Goal: Transaction & Acquisition: Purchase product/service

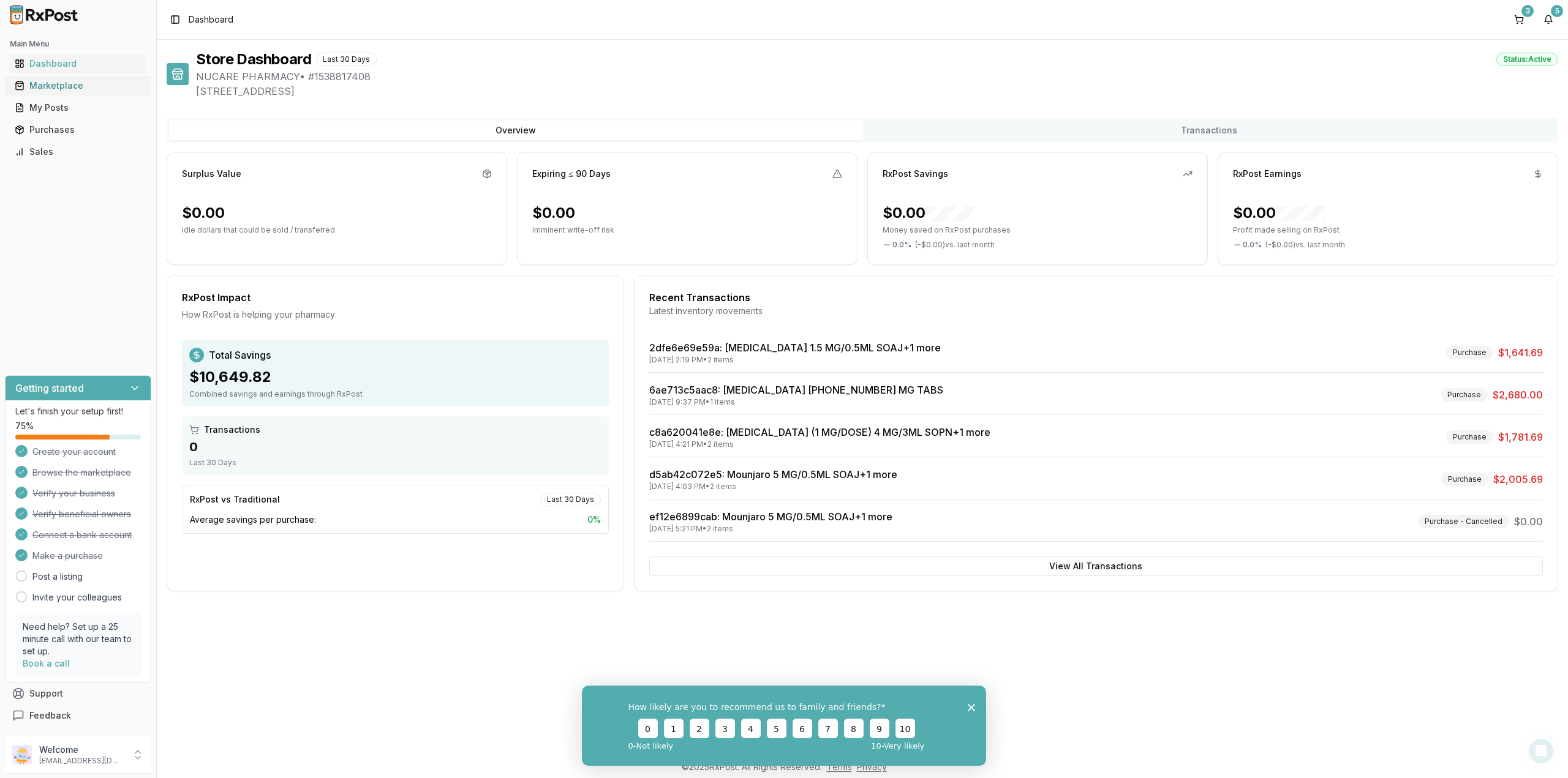
click at [70, 83] on div "Marketplace" at bounding box center [77, 86] width 126 height 12
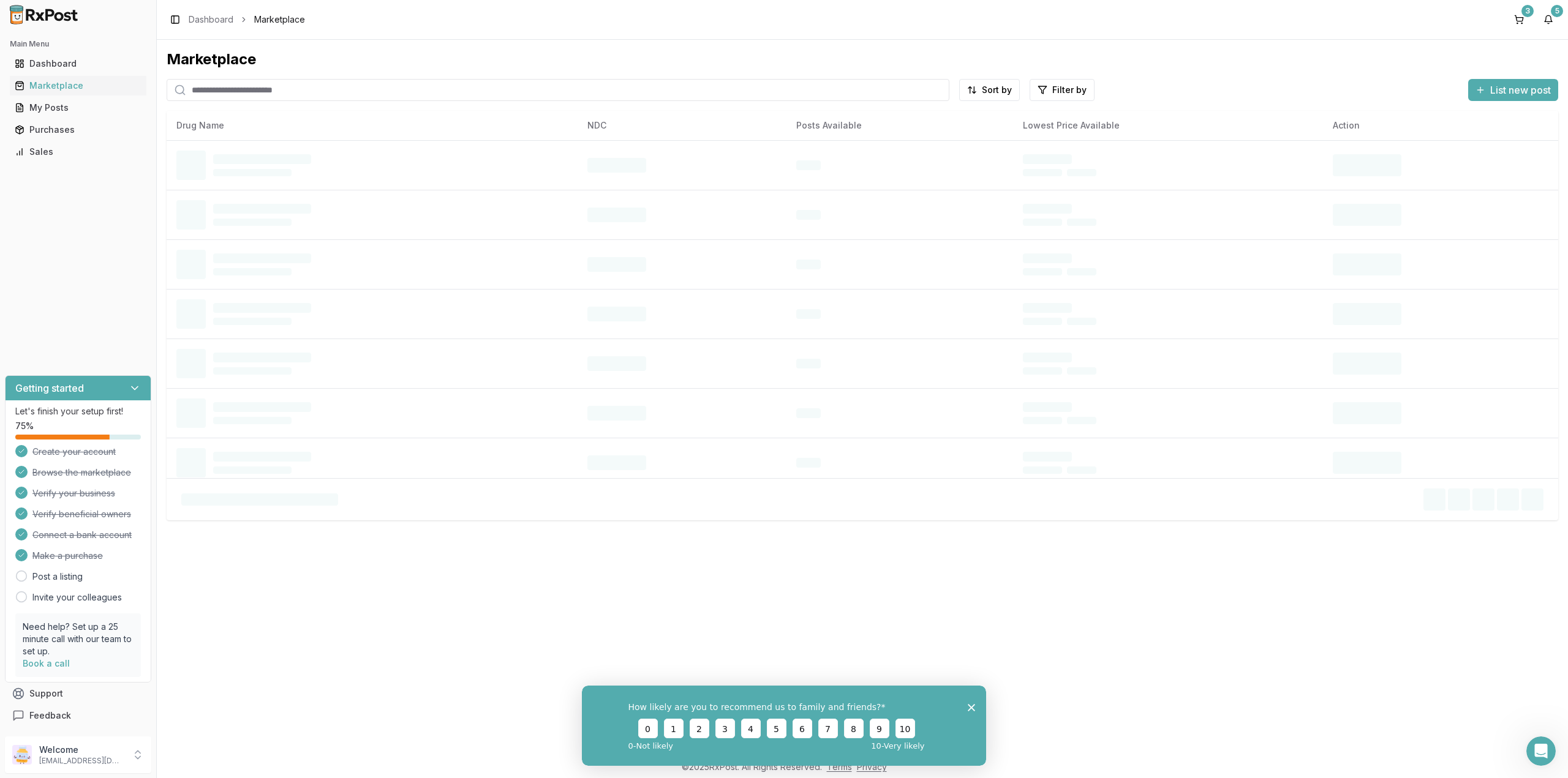
click at [261, 88] on input "search" at bounding box center [557, 90] width 783 height 22
paste input "**********"
type input "**********"
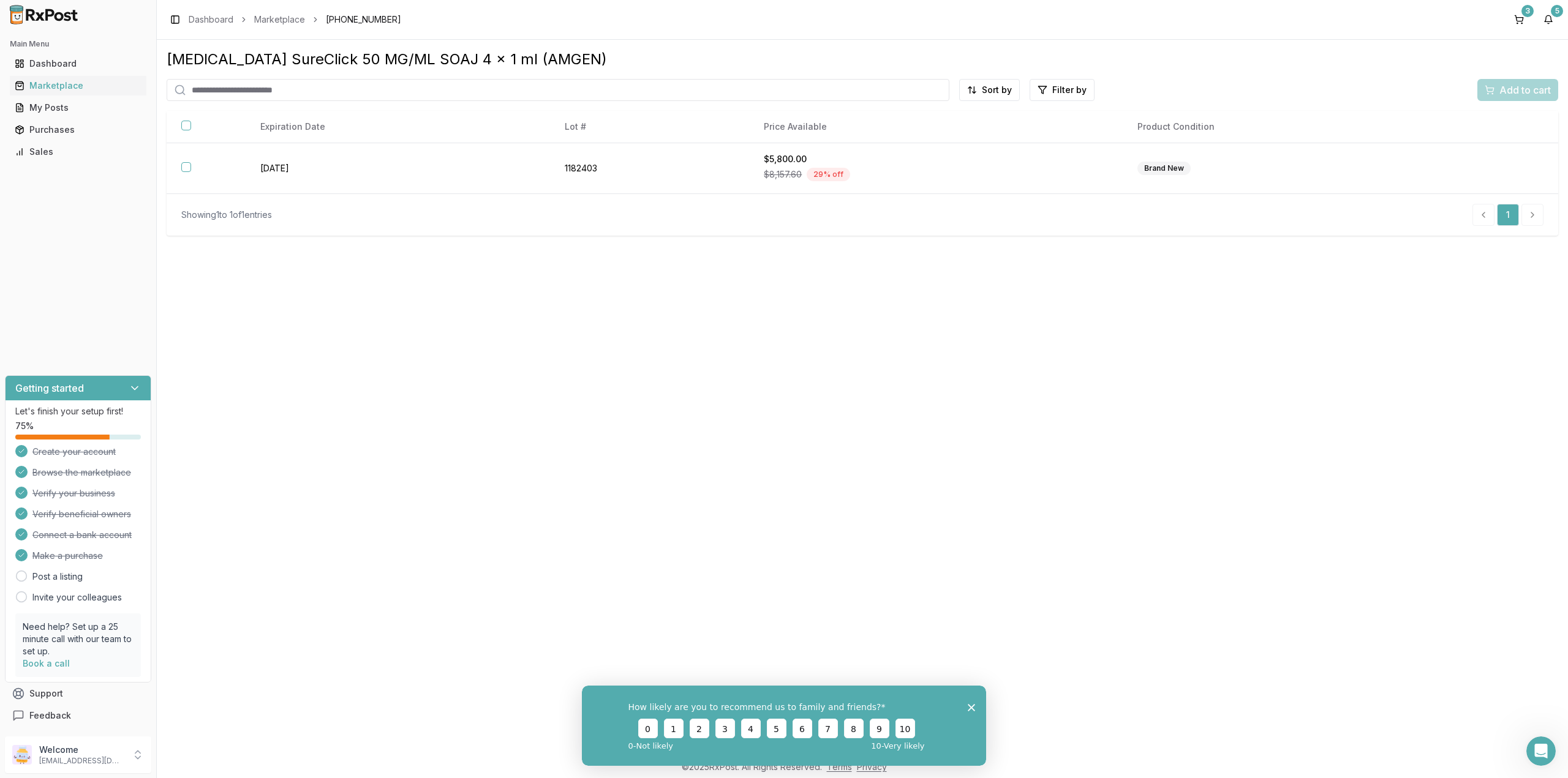
click at [1184, 475] on div "Enbrel SureClick 50 MG/ML SOAJ 4 x 1 ml (AMGEN) Sort by Filter by Add to cart E…" at bounding box center [862, 397] width 1411 height 714
click at [872, 366] on div "Enbrel SureClick 50 MG/ML SOAJ 4 x 1 ml (AMGEN) Sort by Filter by Add to cart E…" at bounding box center [862, 397] width 1411 height 714
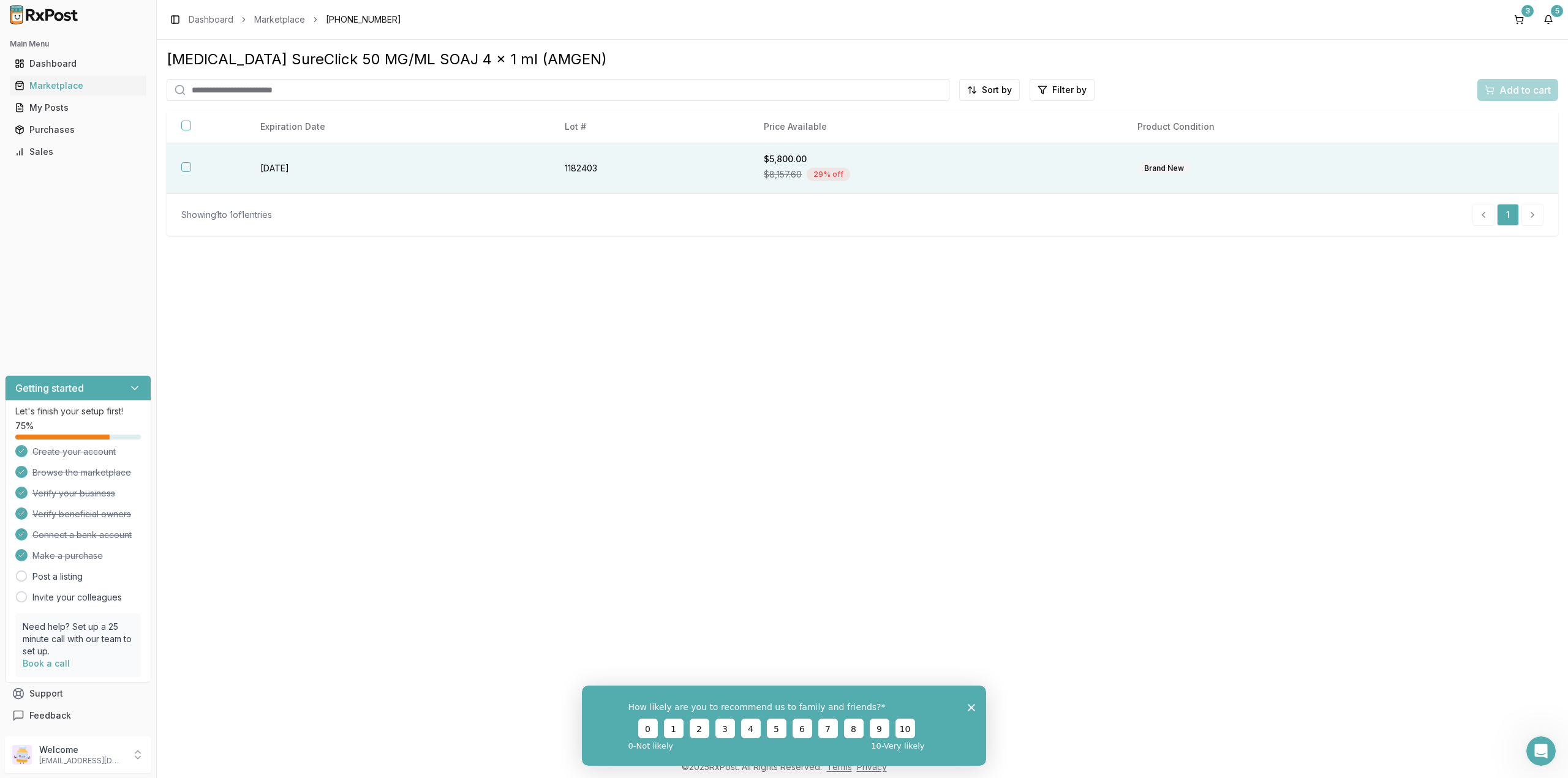
click at [784, 158] on div "$5,800.00" at bounding box center [935, 159] width 344 height 12
click at [65, 81] on div "Marketplace" at bounding box center [77, 86] width 126 height 12
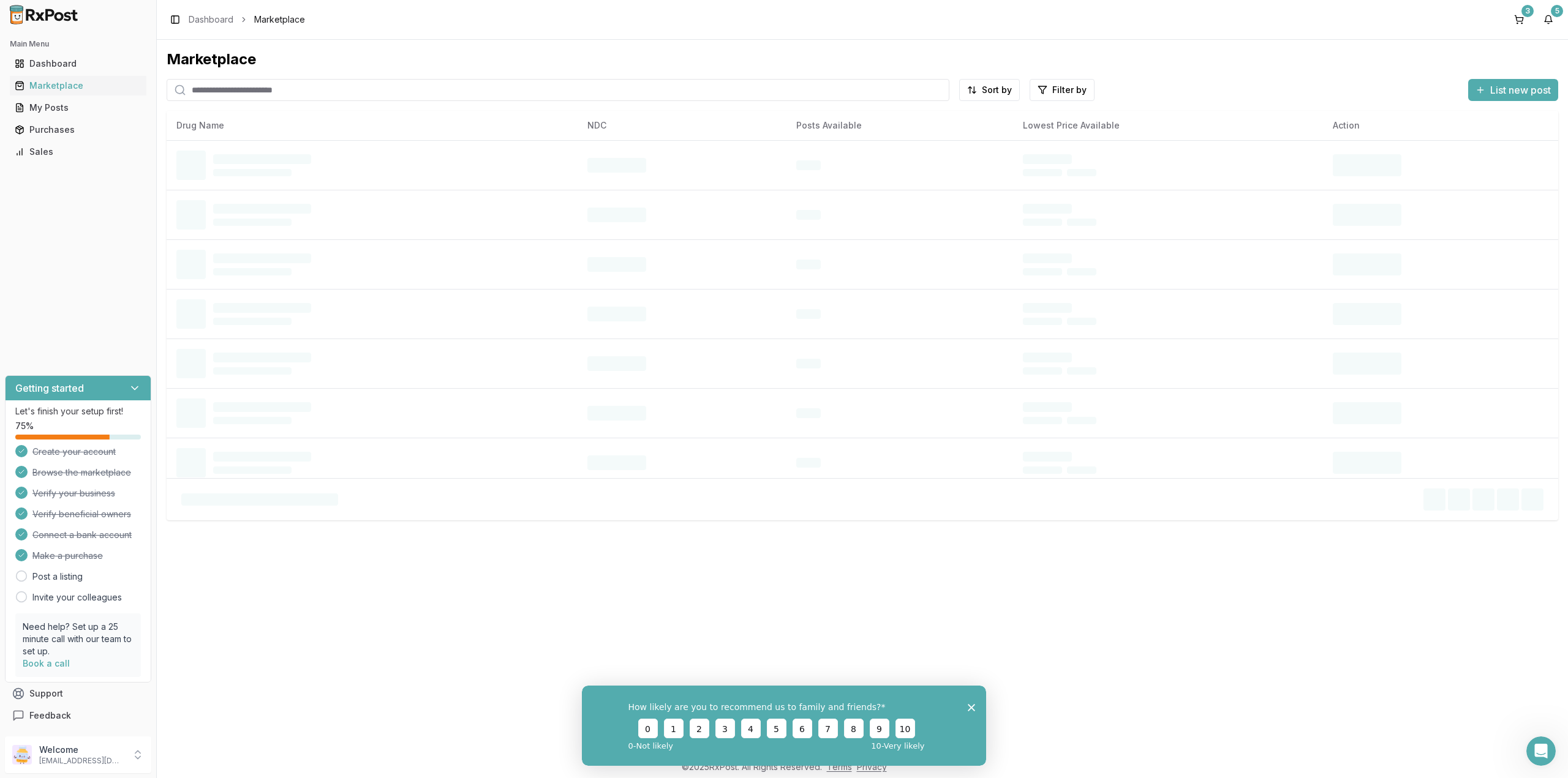
click at [402, 92] on input "search" at bounding box center [557, 90] width 783 height 22
paste input "**********"
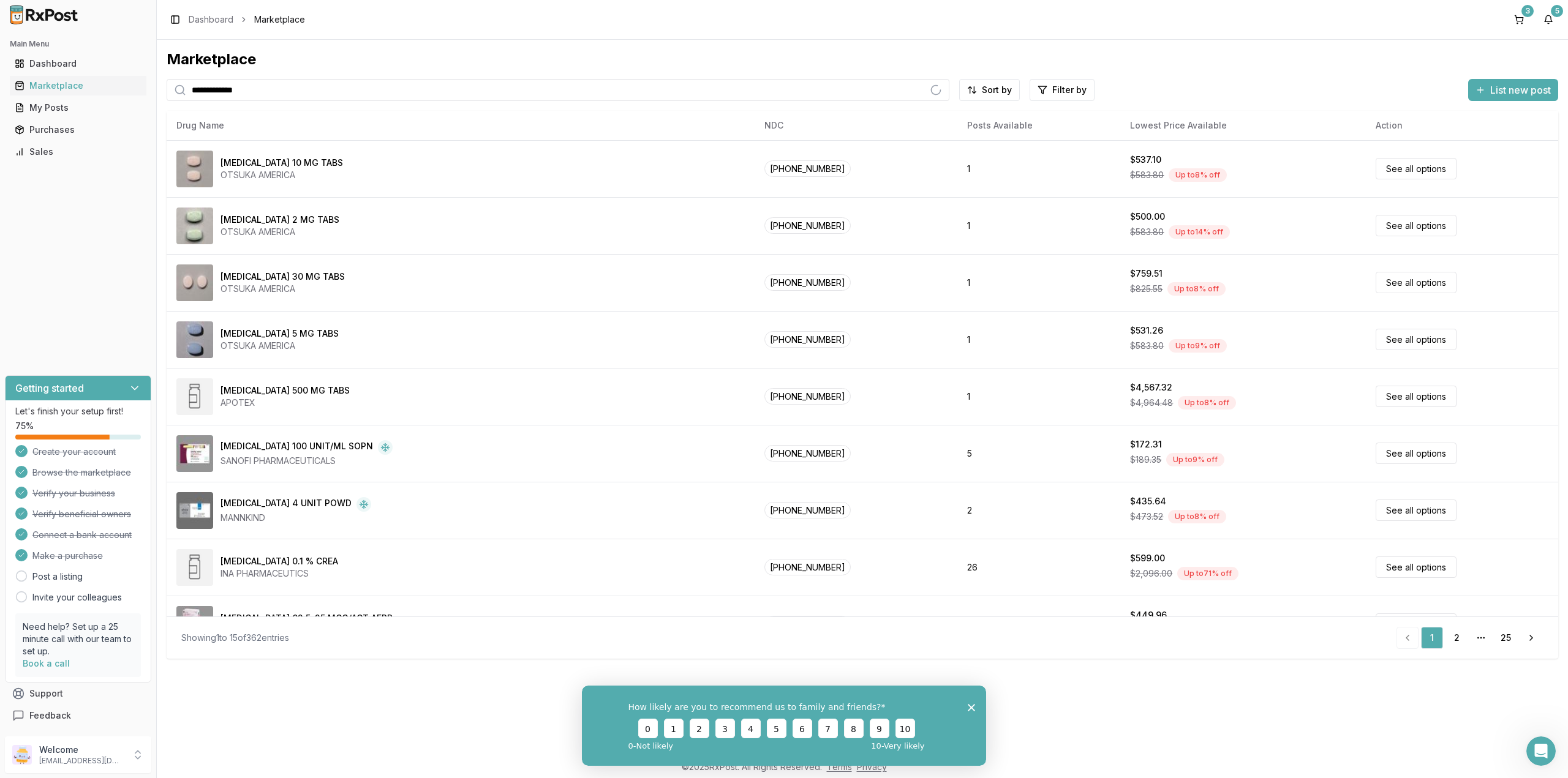
click at [314, 90] on input "**********" at bounding box center [557, 90] width 783 height 22
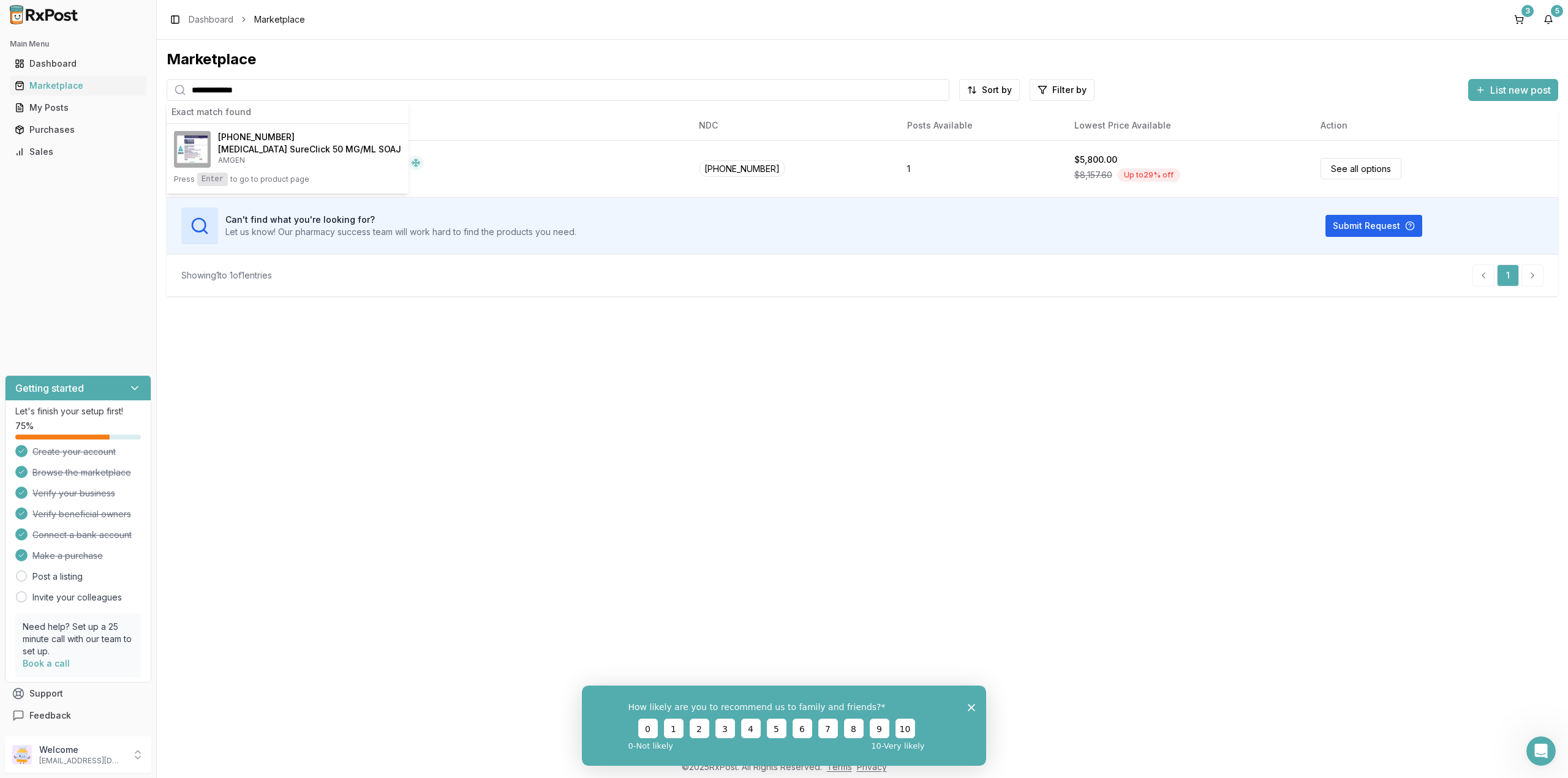
type input "**********"
click at [276, 153] on h4 "[MEDICAL_DATA] SureClick 50 MG/ML SOAJ" at bounding box center [310, 149] width 183 height 12
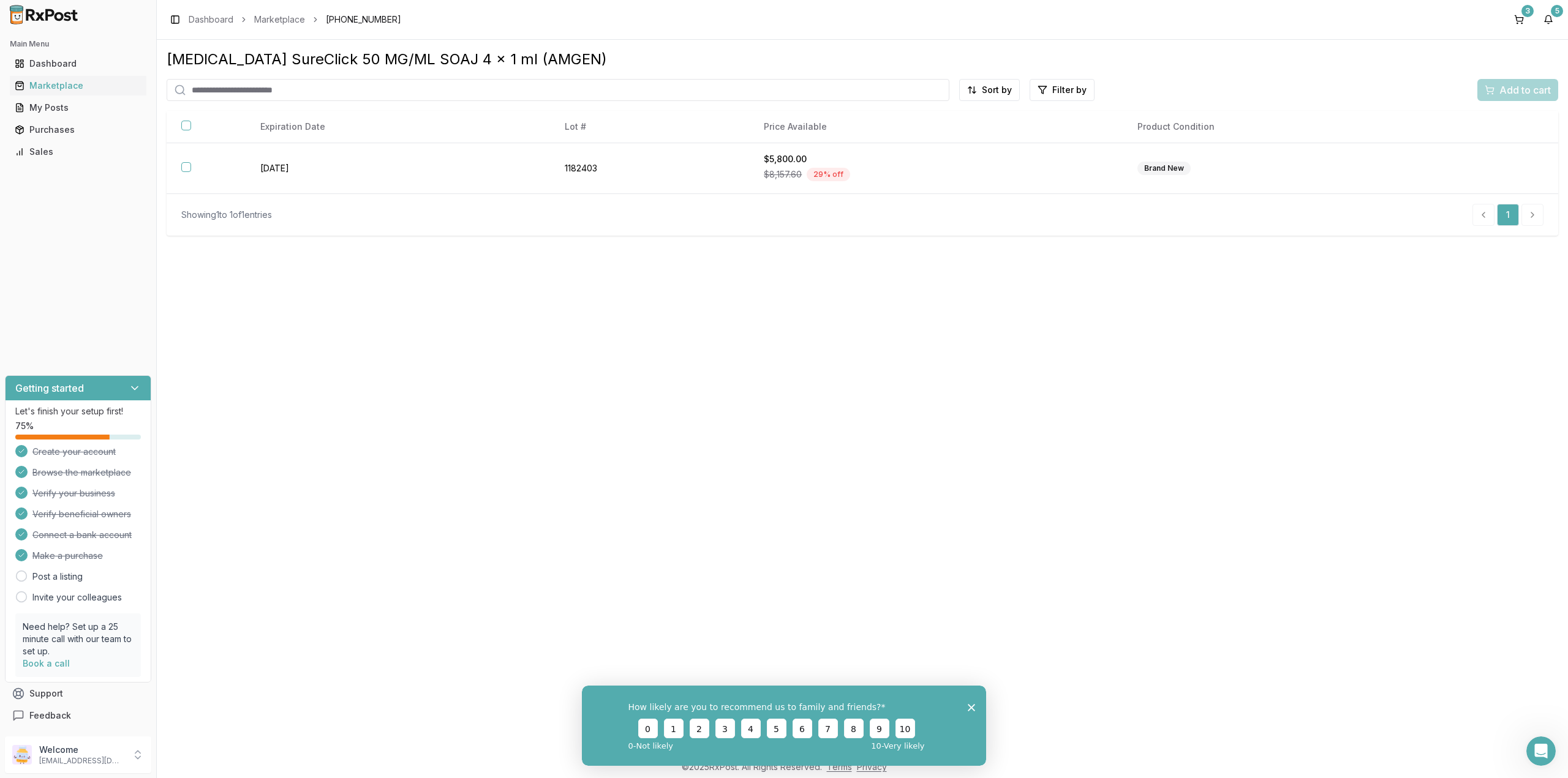
click at [847, 358] on div "Enbrel SureClick 50 MG/ML SOAJ 4 x 1 ml (AMGEN) Sort by Filter by Add to cart E…" at bounding box center [862, 397] width 1411 height 714
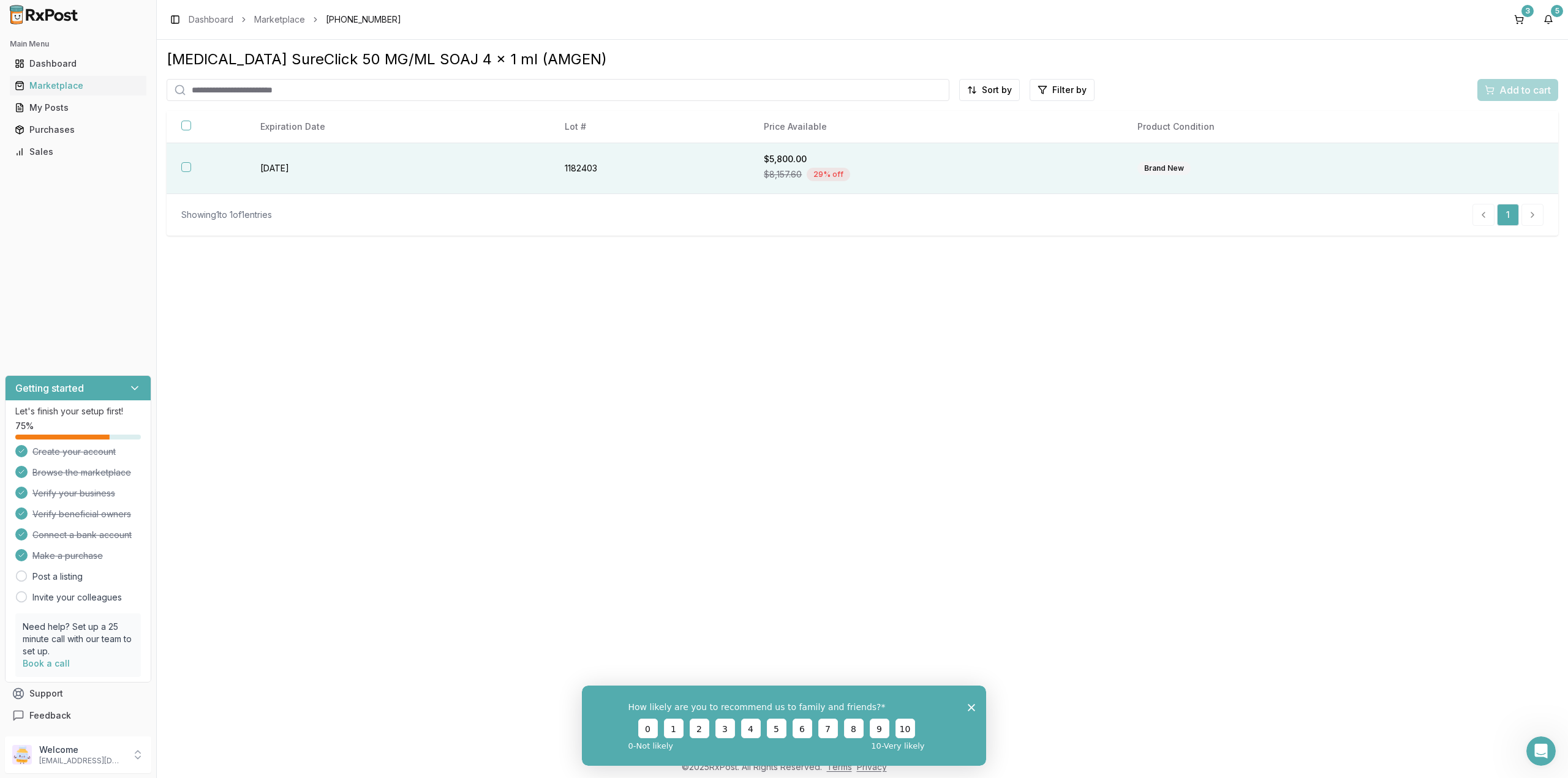
click at [775, 145] on td "$5,800.00 $8,157.60 29 % off" at bounding box center [935, 169] width 373 height 51
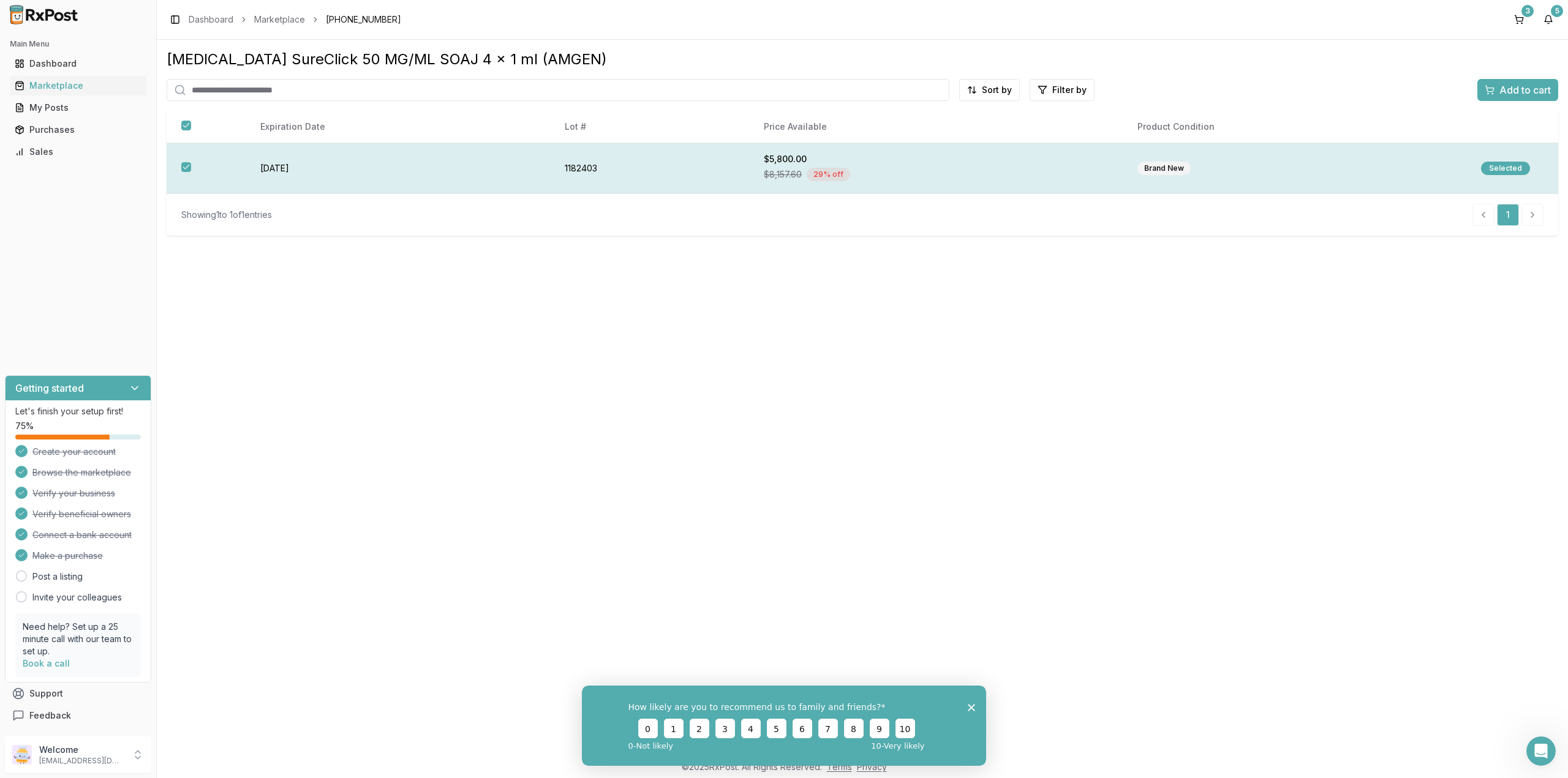
click at [1496, 164] on div "Selected" at bounding box center [1505, 169] width 49 height 14
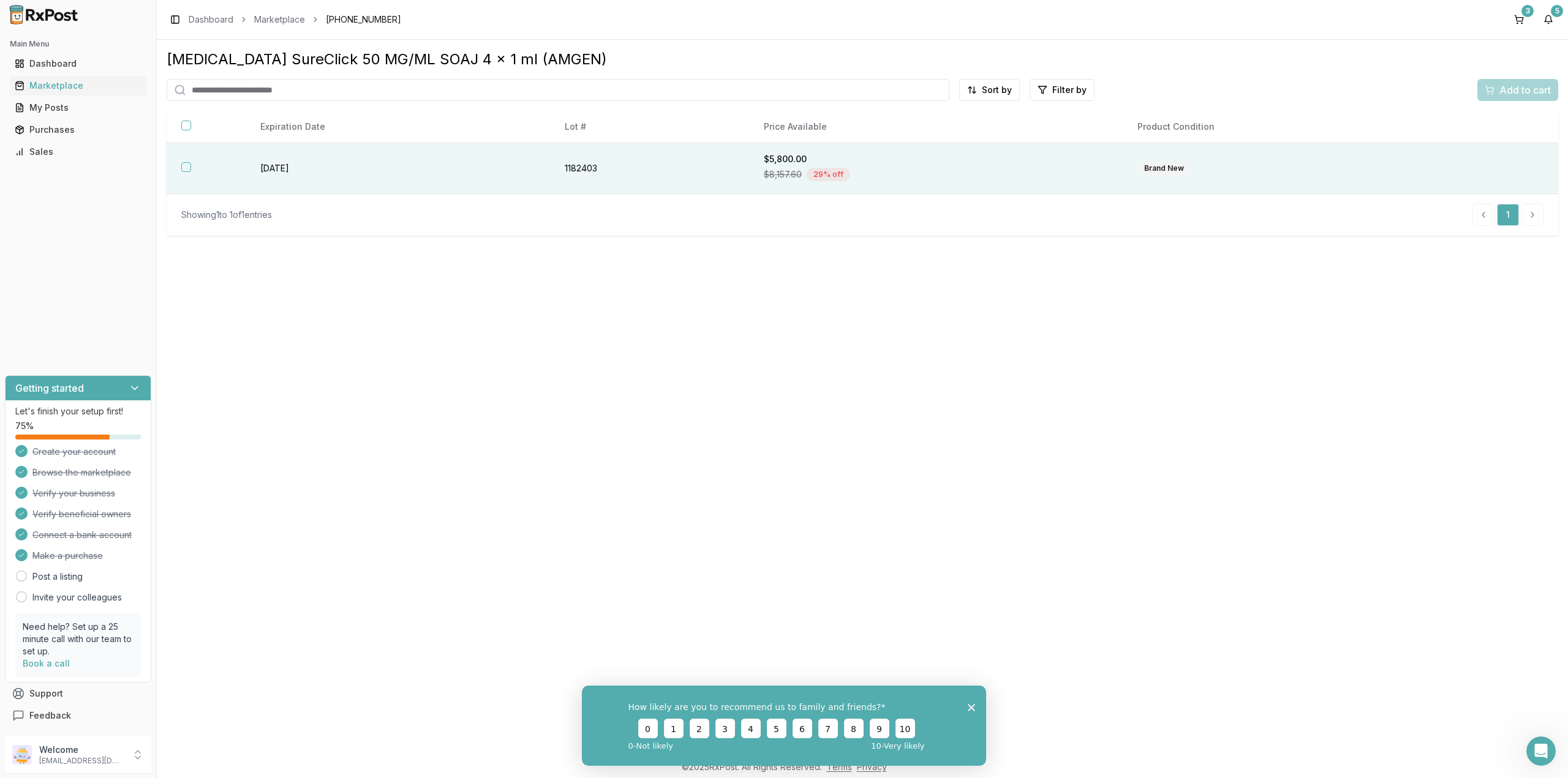
click at [656, 164] on td "1182403" at bounding box center [649, 169] width 199 height 51
click at [1534, 86] on span "Add to cart" at bounding box center [1525, 89] width 52 height 14
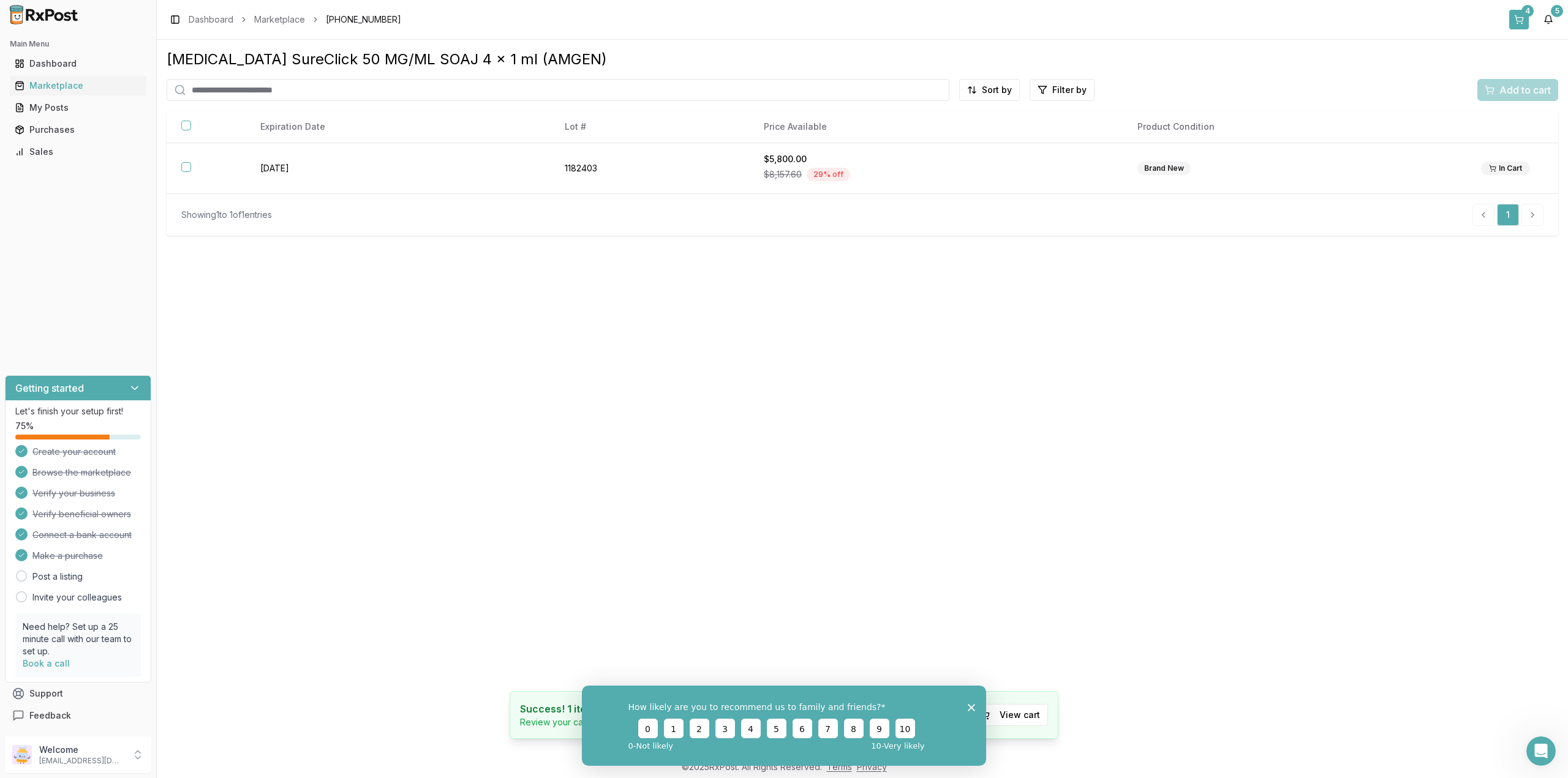
click at [1517, 14] on button "4" at bounding box center [1518, 19] width 20 height 19
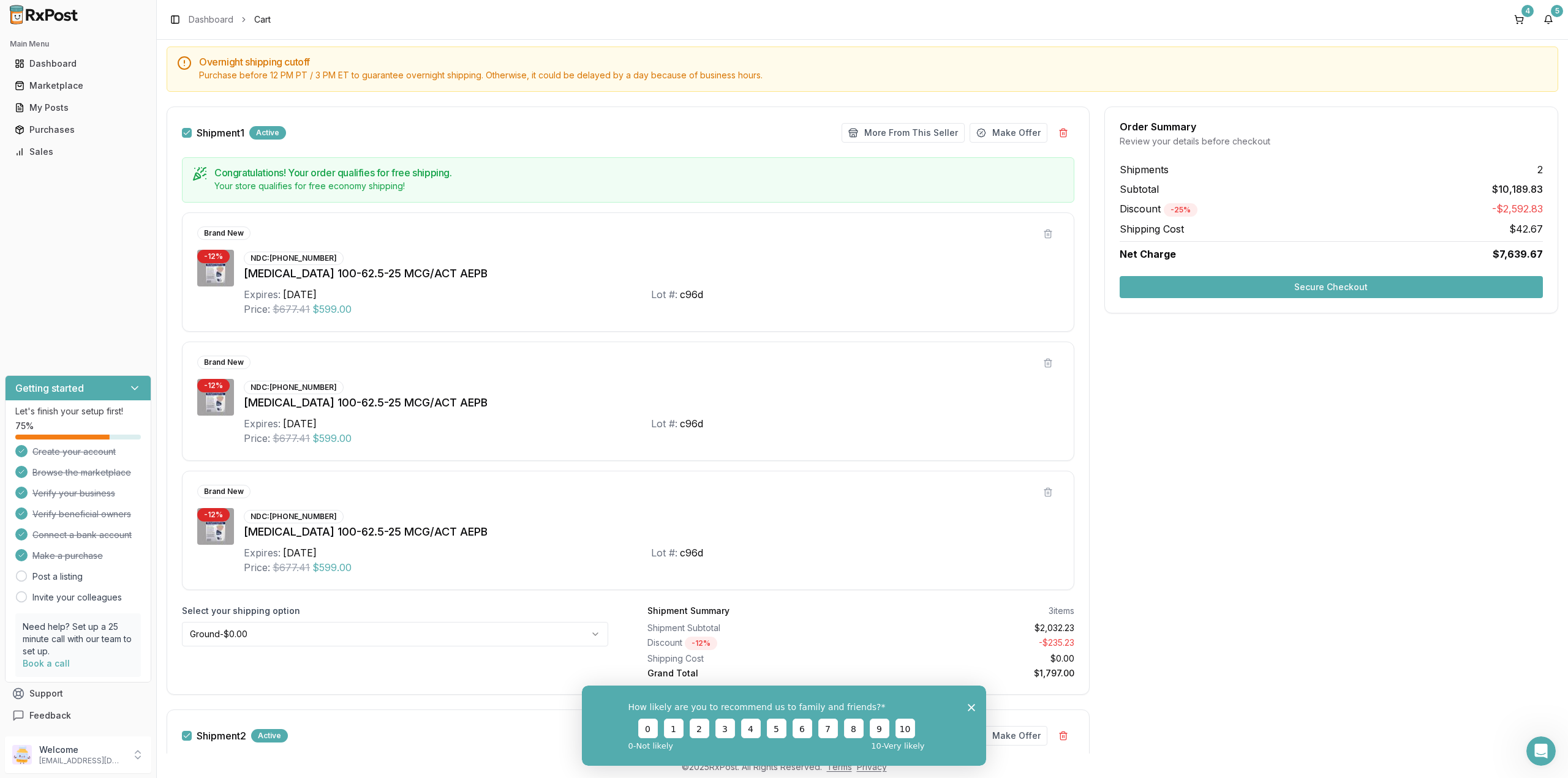
scroll to position [184, 0]
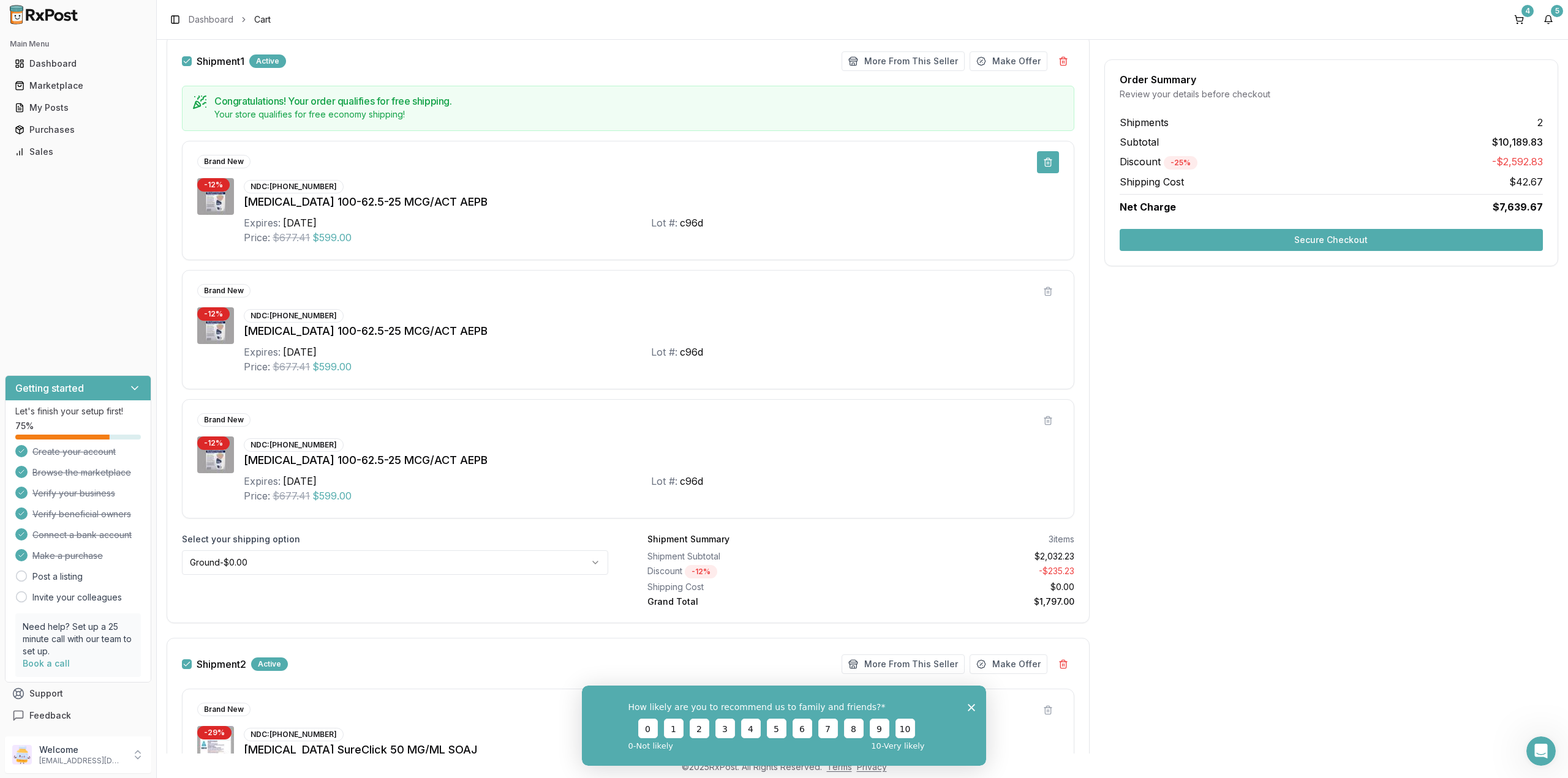
click at [1040, 164] on button at bounding box center [1047, 162] width 22 height 22
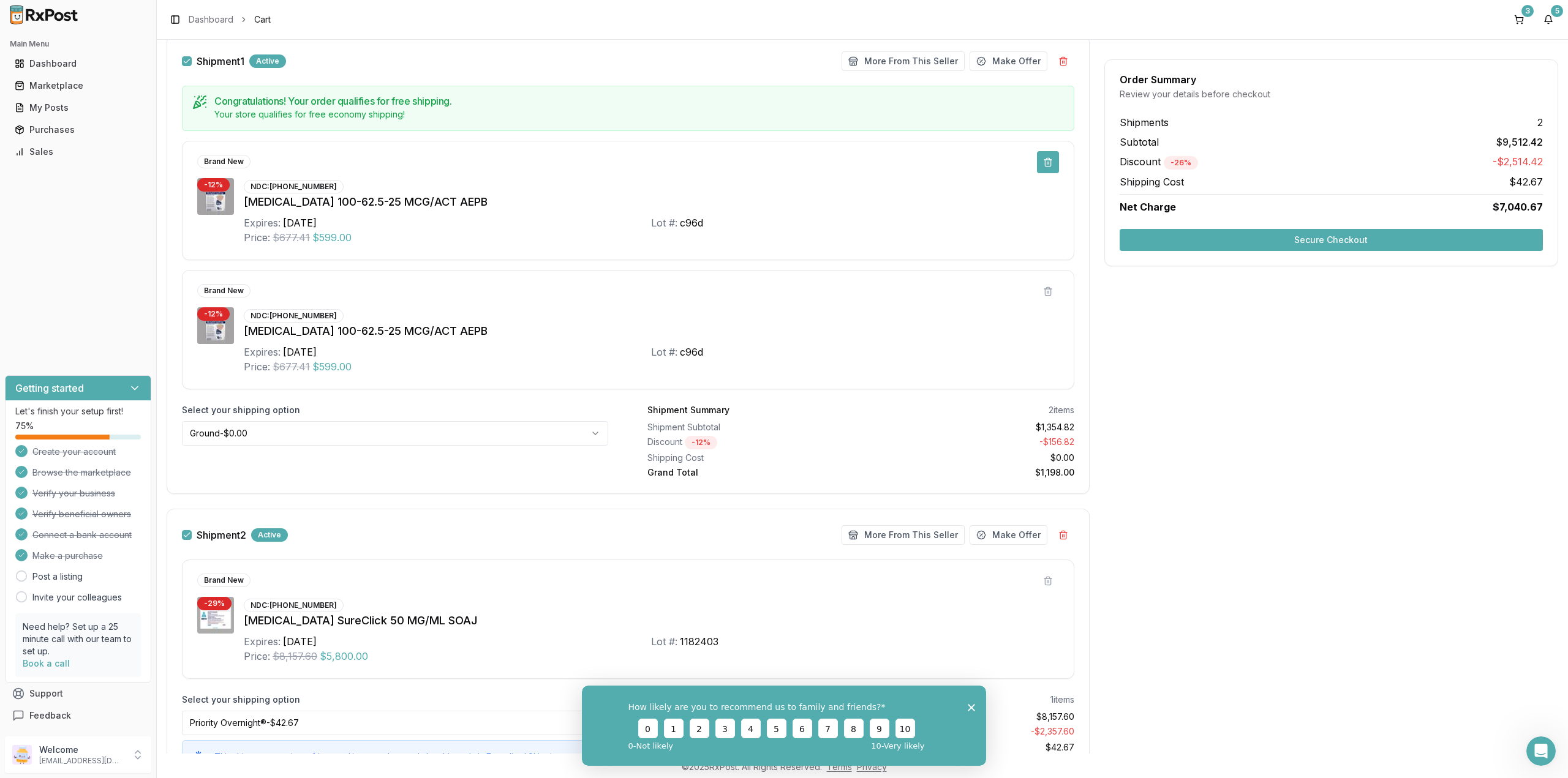
click at [1047, 162] on button at bounding box center [1047, 162] width 22 height 22
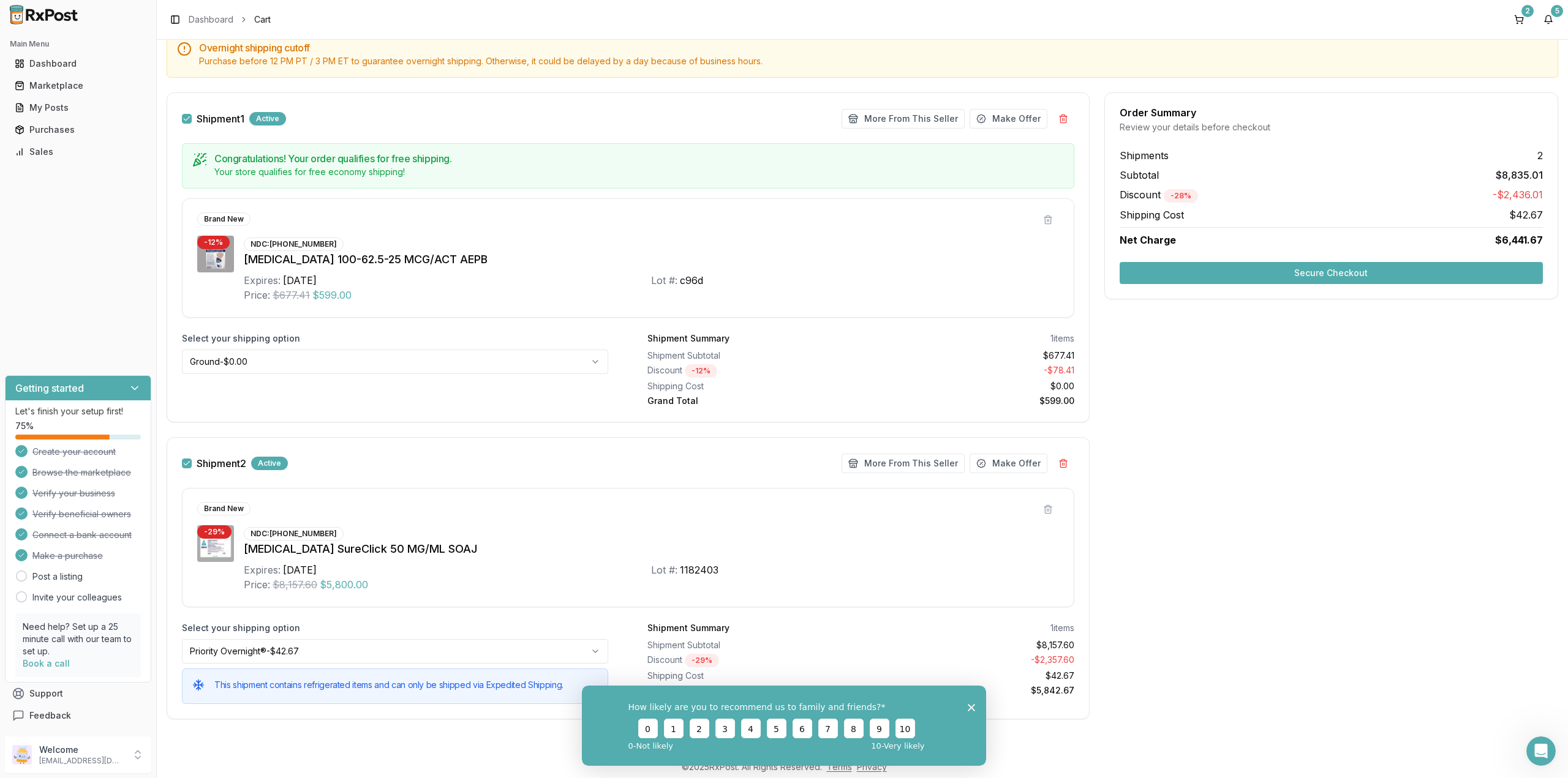
scroll to position [126, 0]
click at [1044, 219] on button at bounding box center [1047, 220] width 22 height 22
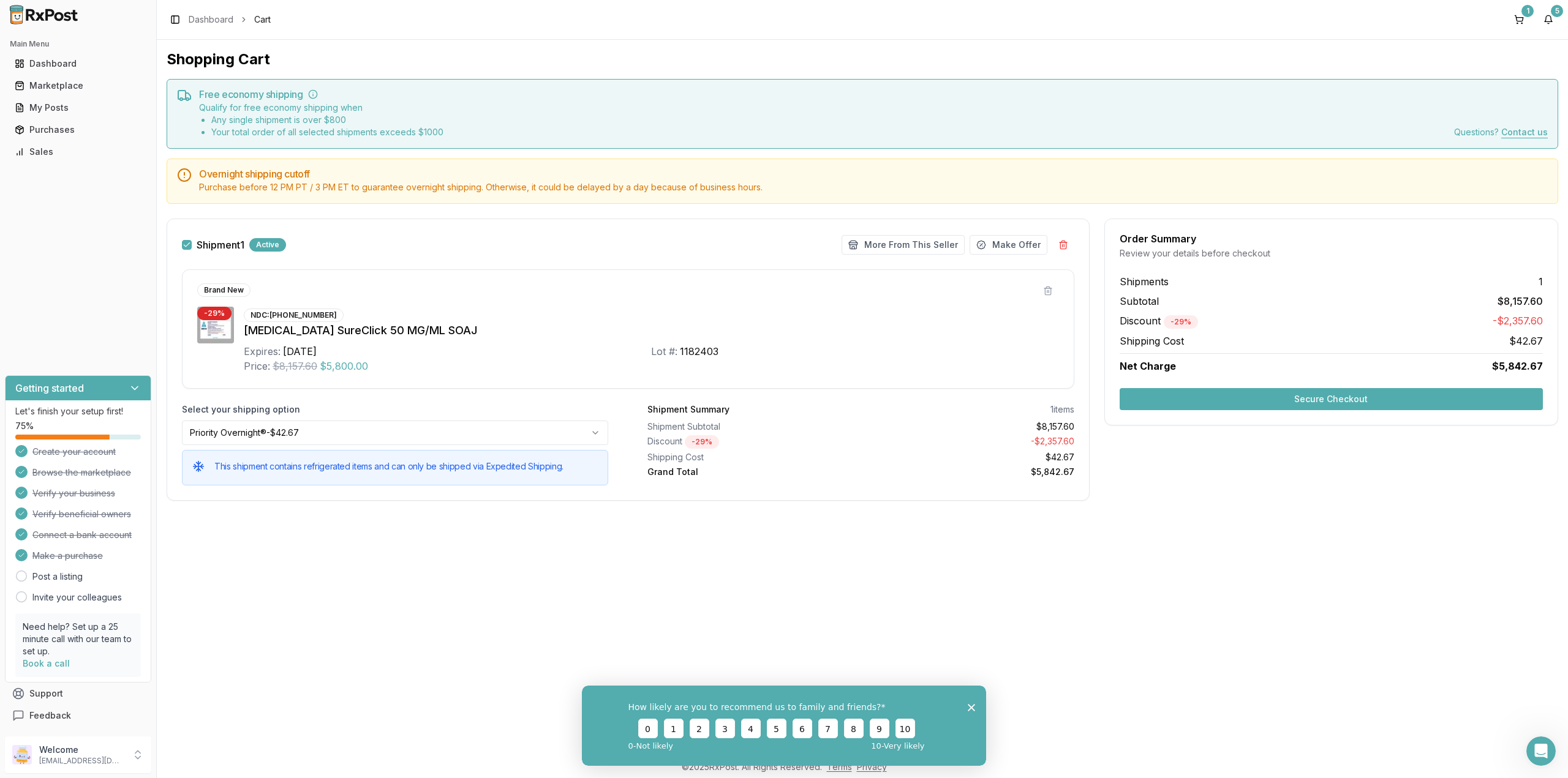
scroll to position [0, 0]
click at [1236, 547] on div "Shopping Cart Free economy shipping Qualify for free economy shipping when Any …" at bounding box center [862, 397] width 1411 height 714
click at [1239, 541] on div "Shopping Cart Free economy shipping Qualify for free economy shipping when Any …" at bounding box center [862, 397] width 1411 height 714
click at [223, 320] on img at bounding box center [215, 325] width 36 height 36
click at [246, 325] on div "[MEDICAL_DATA] SureClick 50 MG/ML SOAJ" at bounding box center [650, 331] width 815 height 17
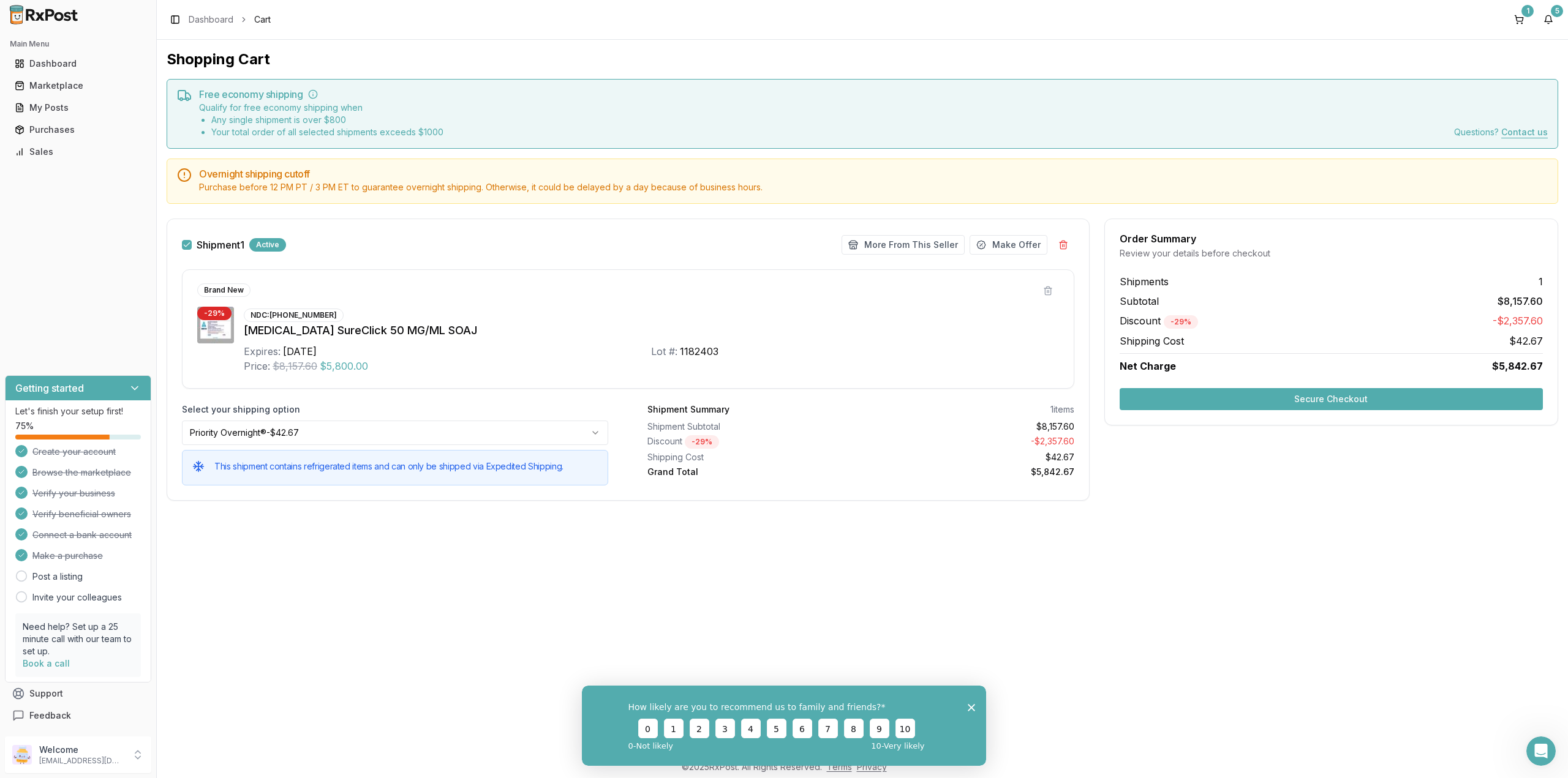
click at [230, 290] on div "Brand New" at bounding box center [224, 290] width 53 height 14
click at [288, 318] on div "NDC: 58406-0032-04" at bounding box center [293, 315] width 100 height 14
click at [1050, 287] on button at bounding box center [1047, 291] width 22 height 22
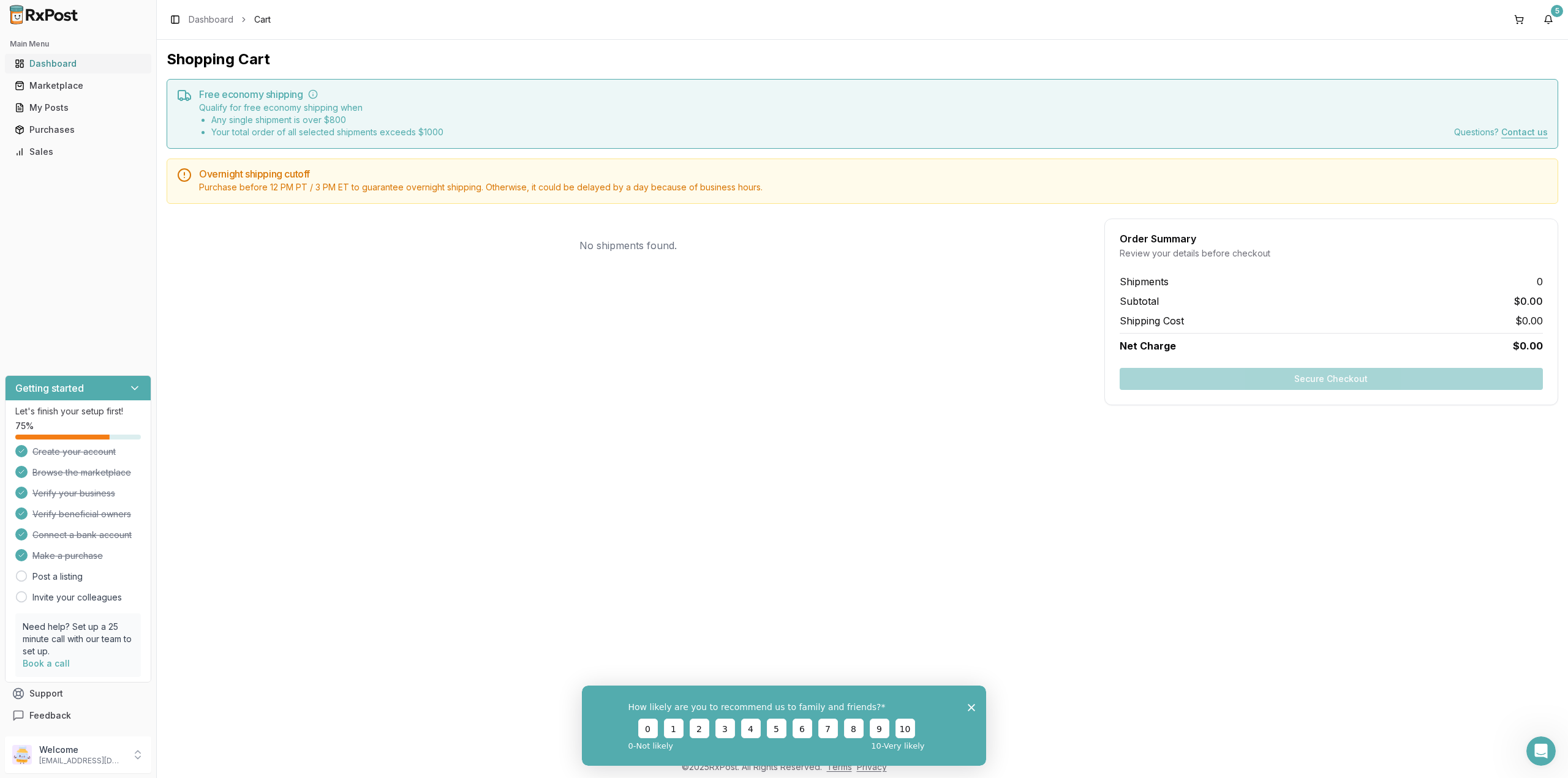
click at [69, 56] on link "Dashboard" at bounding box center [78, 64] width 137 height 22
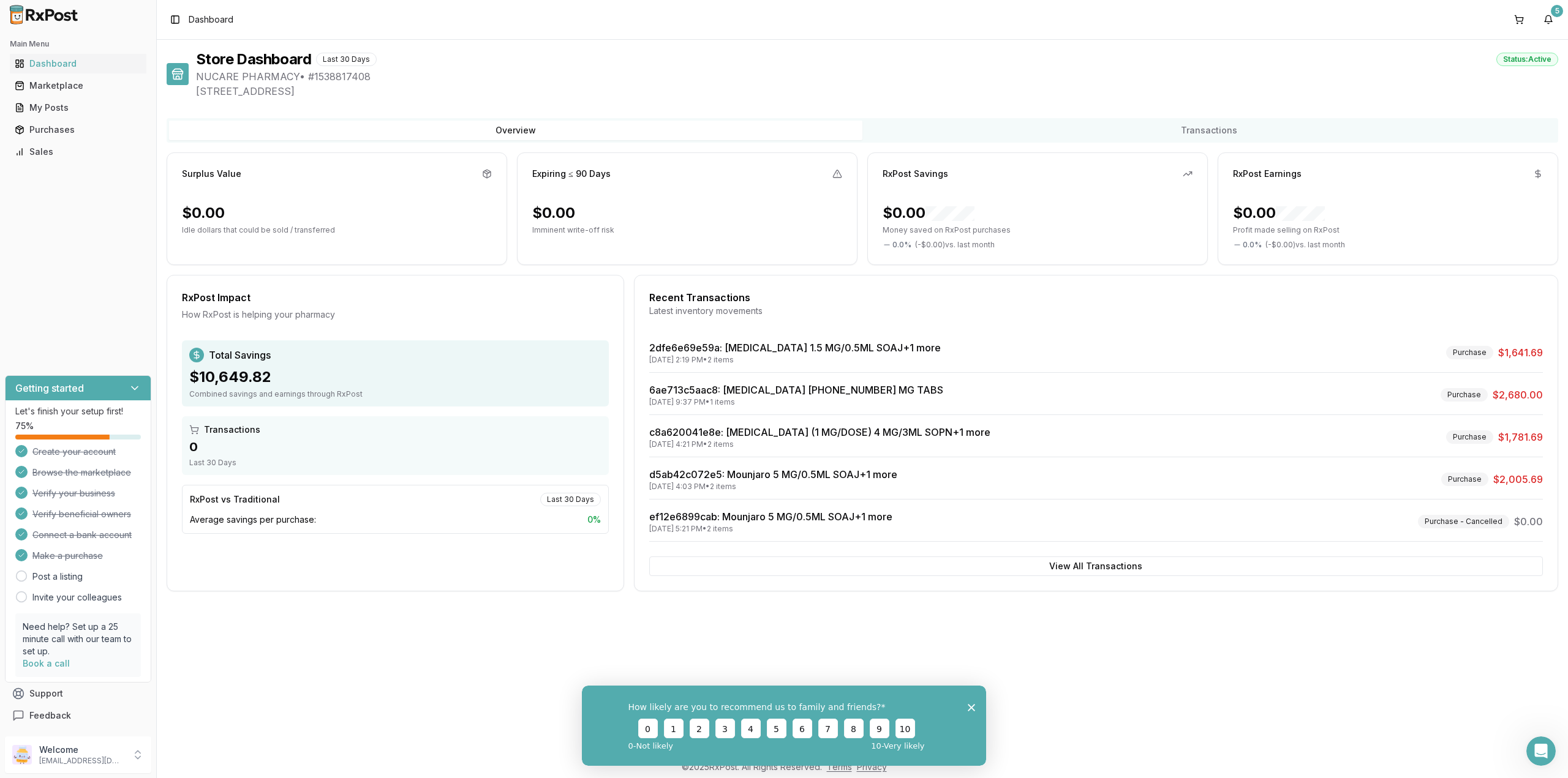
click at [790, 58] on div "Store Dashboard Last 30 Days Status: Active" at bounding box center [877, 58] width 1362 height 19
click at [53, 70] on link "Dashboard" at bounding box center [78, 64] width 137 height 22
click at [70, 86] on div "Marketplace" at bounding box center [77, 86] width 126 height 12
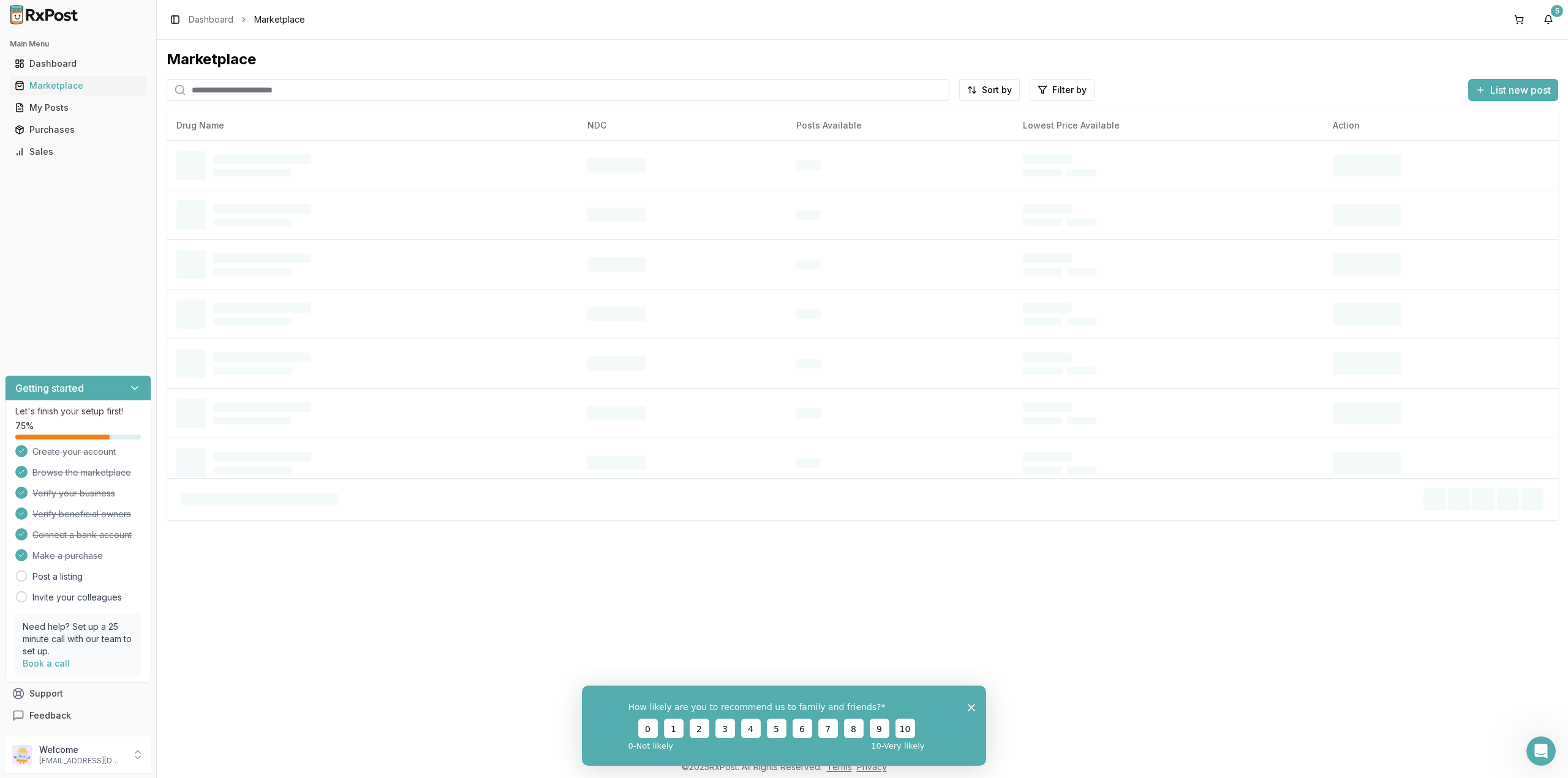
click at [360, 82] on input "search" at bounding box center [557, 90] width 783 height 22
paste input "**********"
type input "**********"
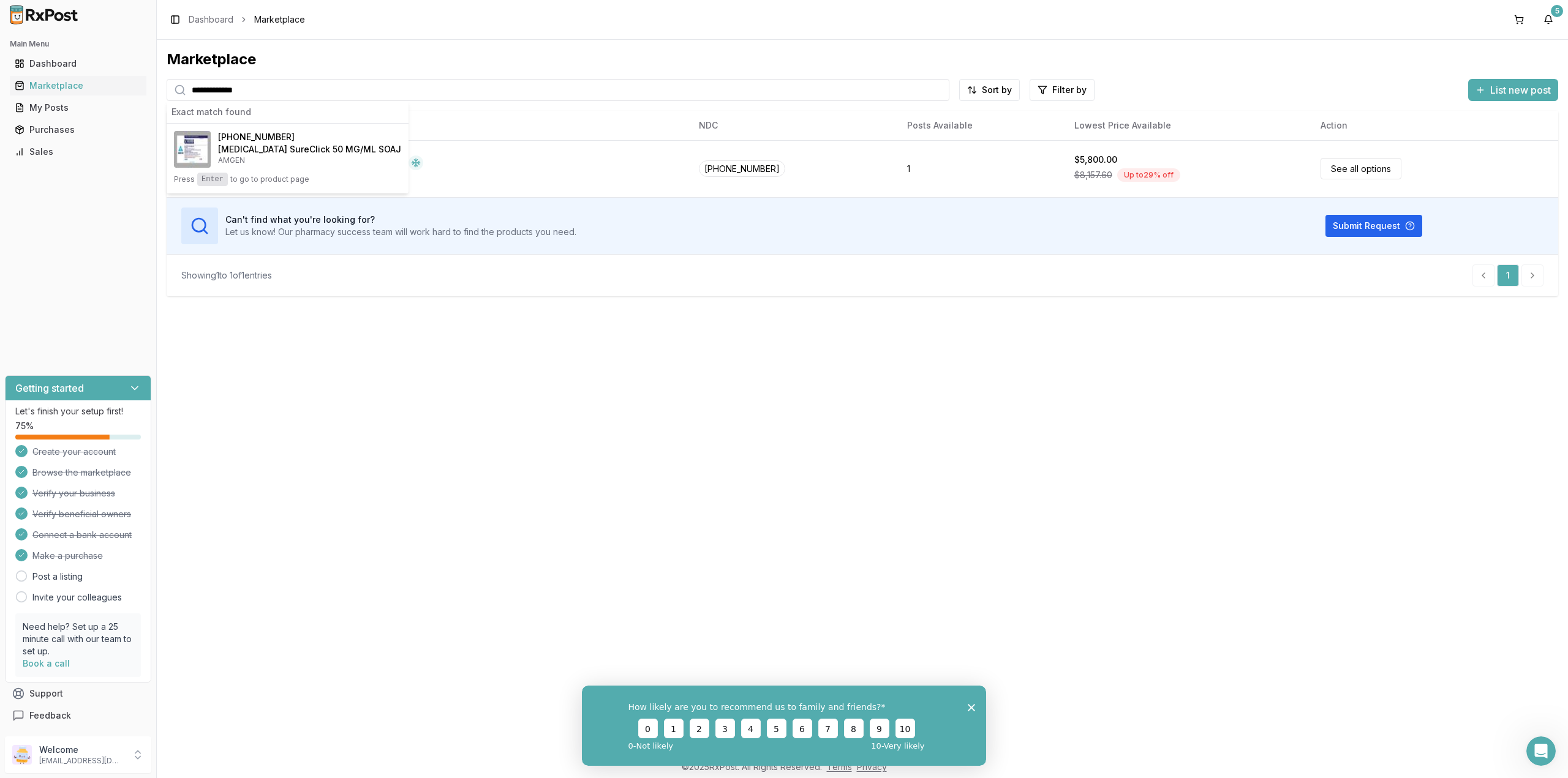
click at [1176, 501] on div "**********" at bounding box center [862, 397] width 1411 height 714
click at [250, 181] on span "to go to product page" at bounding box center [270, 180] width 79 height 10
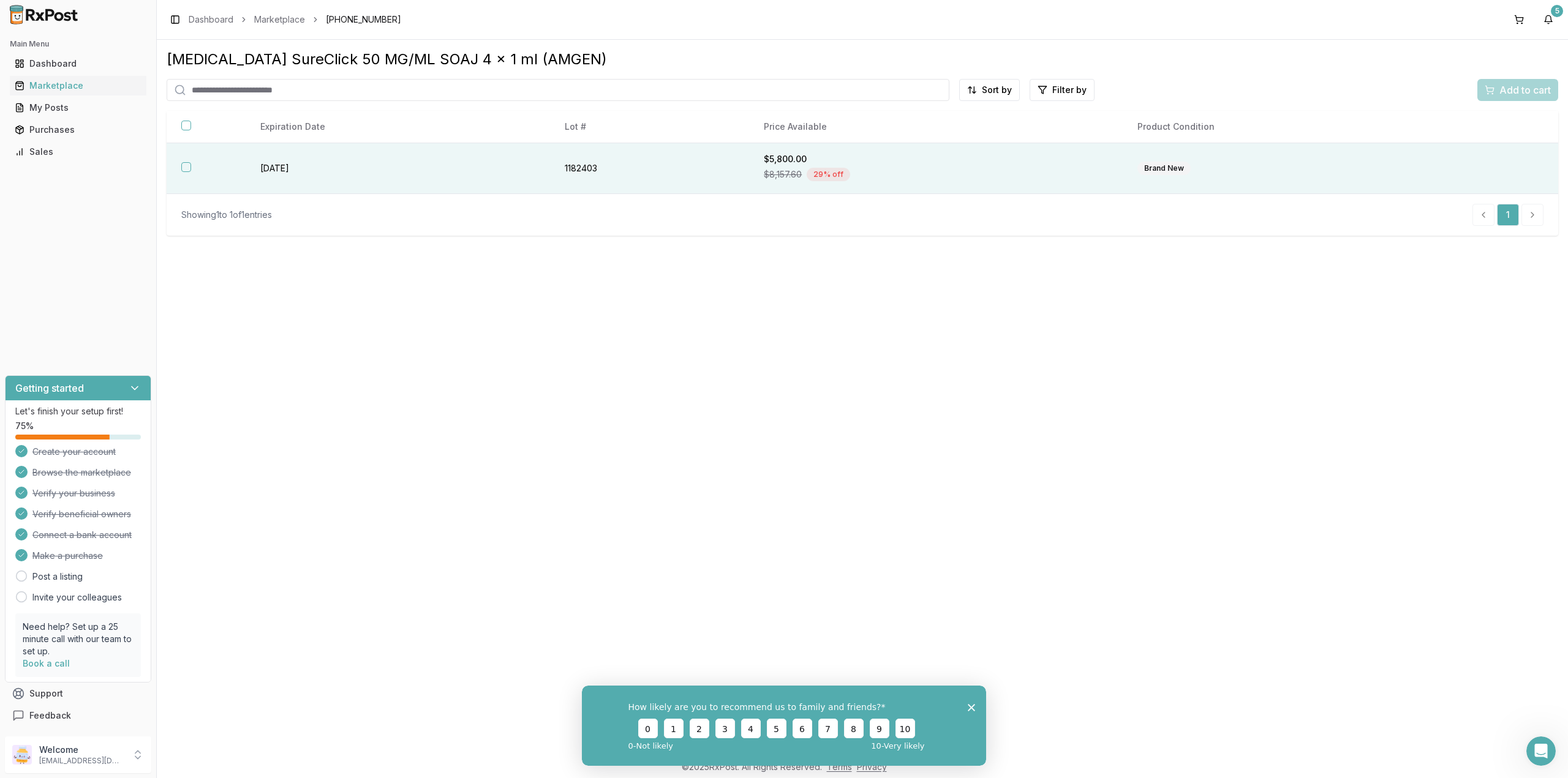
click at [324, 170] on td "2027-08-01" at bounding box center [398, 169] width 304 height 51
click at [332, 95] on input "search" at bounding box center [557, 90] width 783 height 22
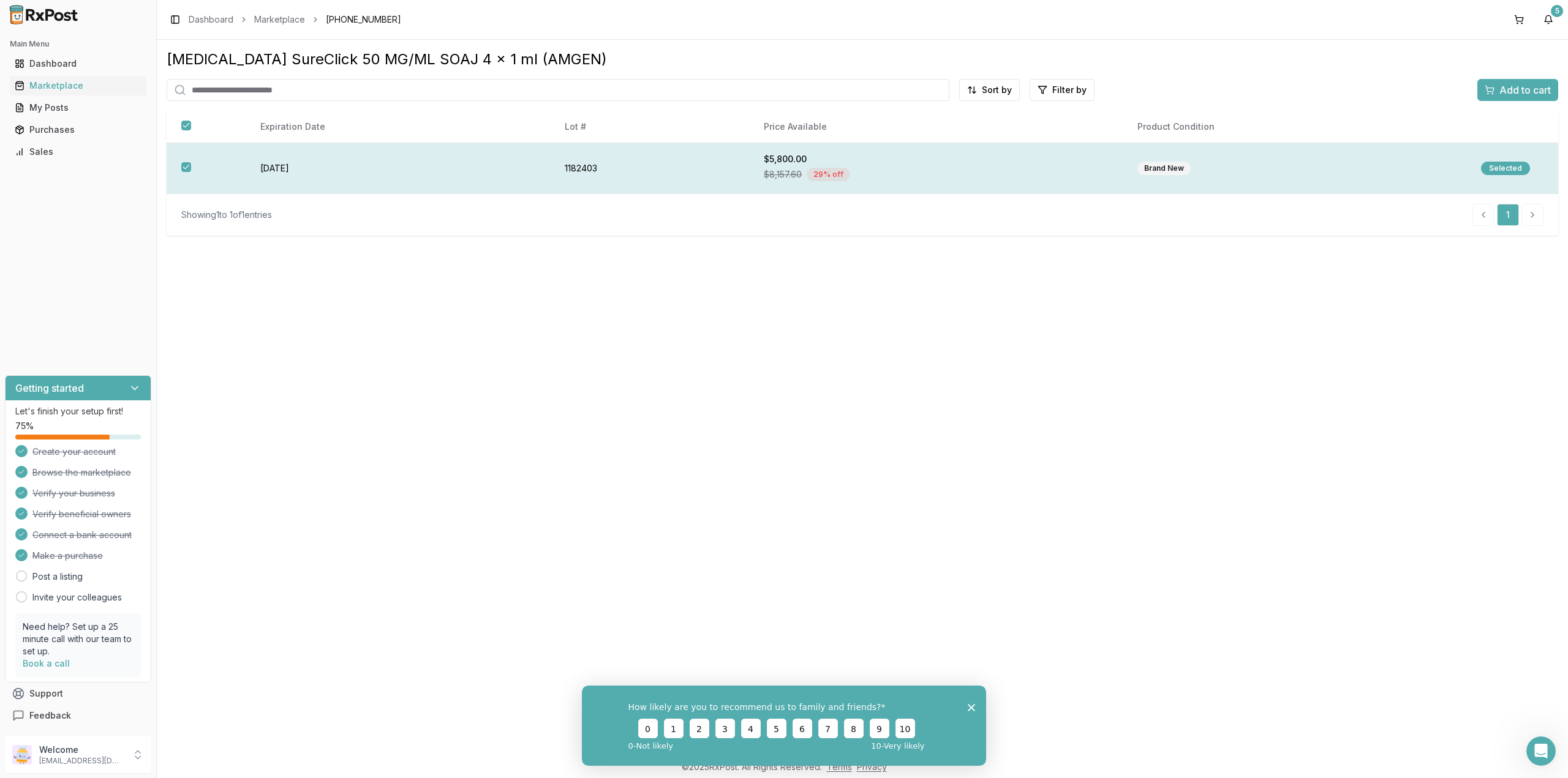
click at [1098, 168] on div "$8,157.60 29 % off" at bounding box center [935, 175] width 344 height 19
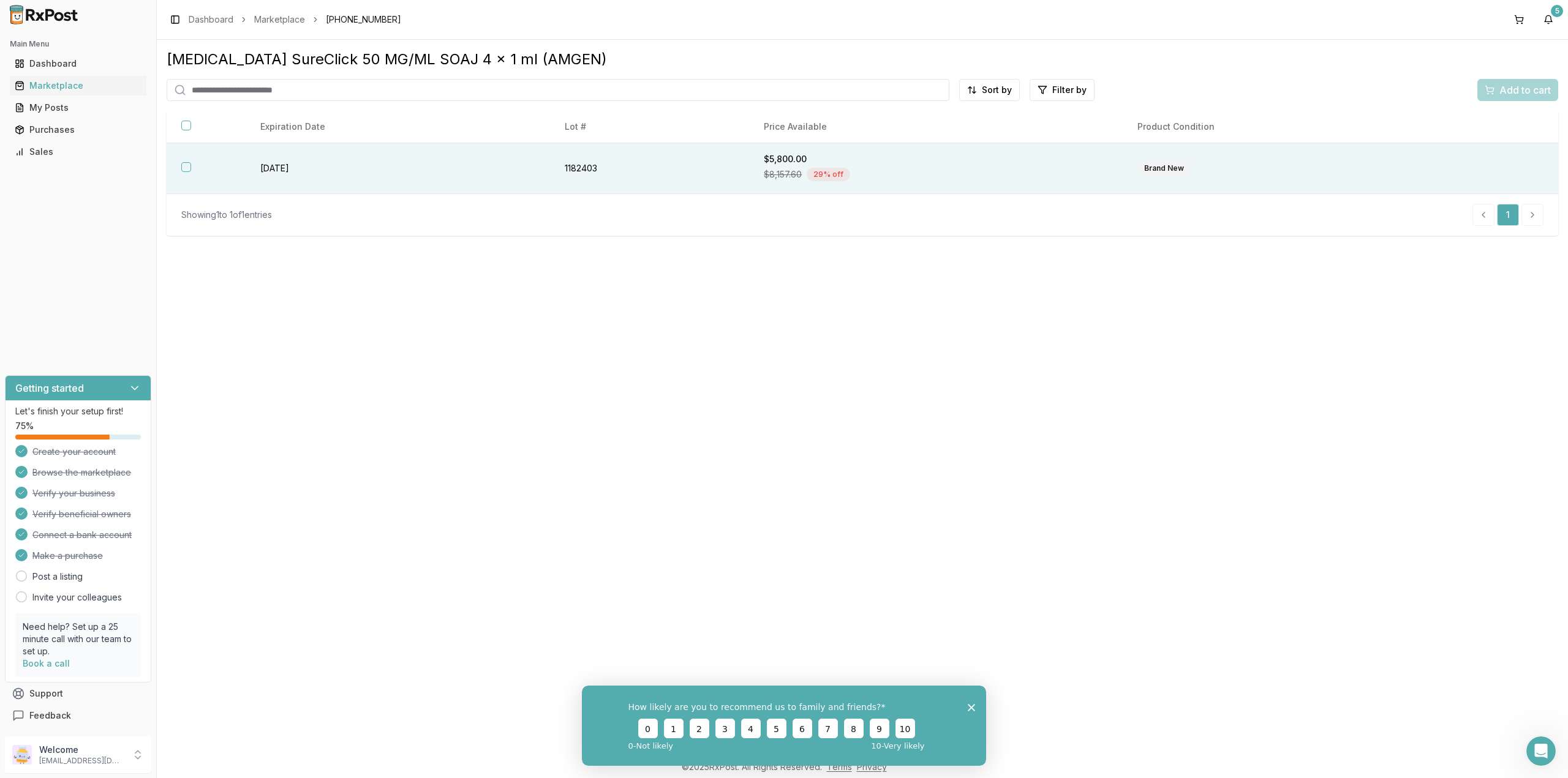
click at [1160, 170] on div "Brand New" at bounding box center [1163, 169] width 53 height 14
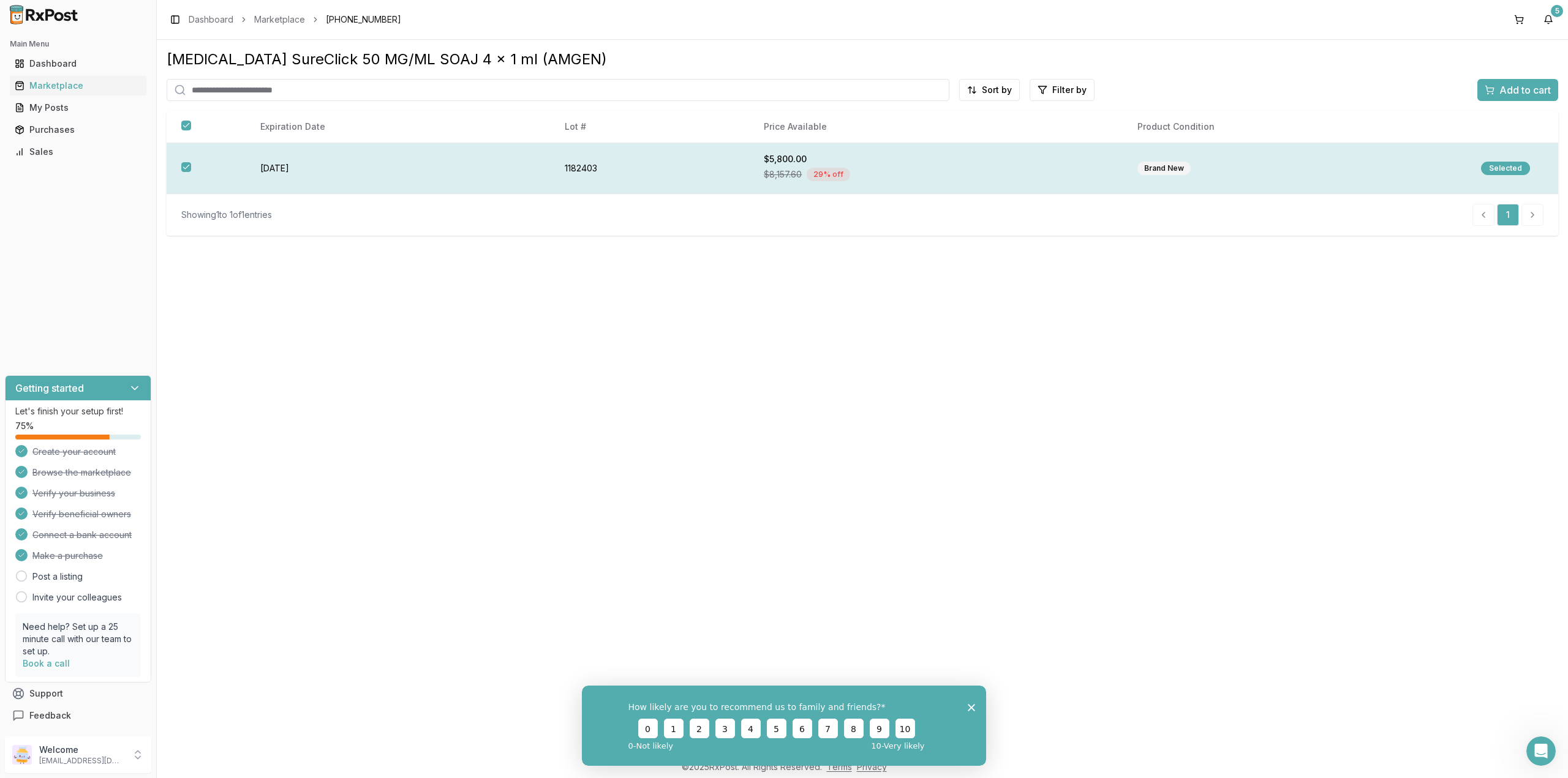
click at [1160, 170] on div "Brand New" at bounding box center [1163, 169] width 53 height 14
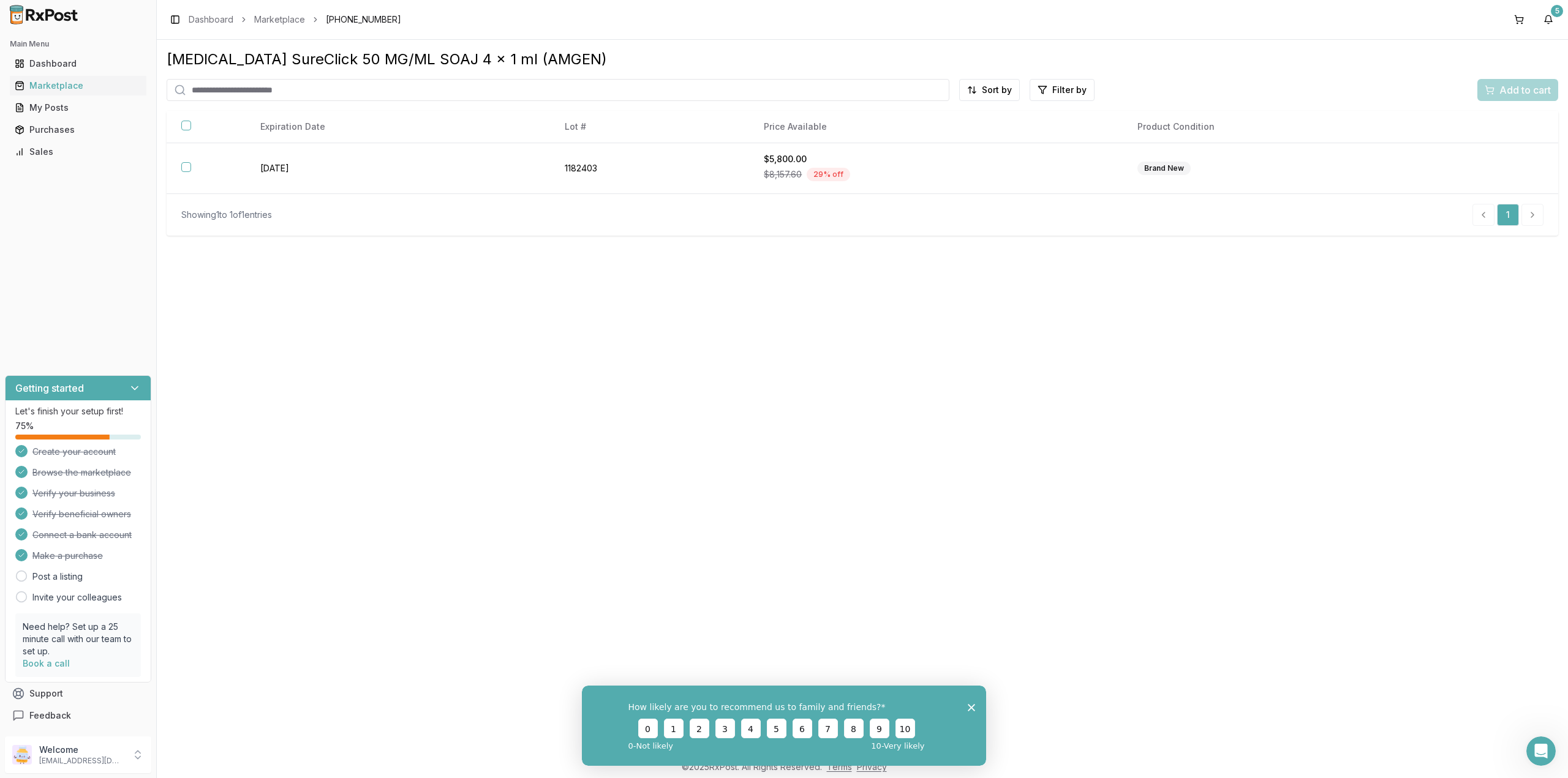
click at [971, 706] on polygon "Close survey" at bounding box center [971, 707] width 8 height 8
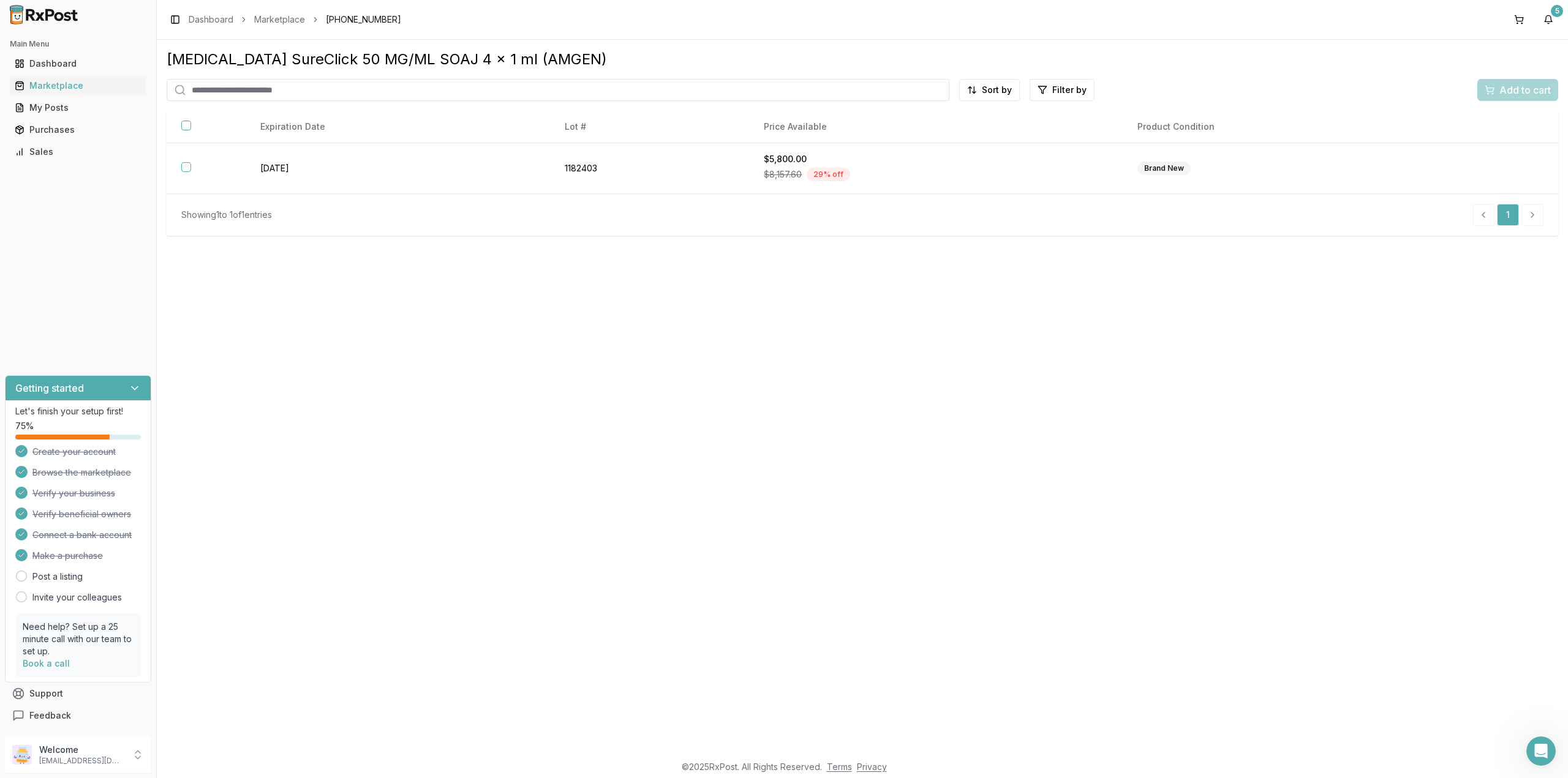
click at [524, 96] on input "search" at bounding box center [557, 90] width 783 height 22
click at [394, 55] on div "Enbrel SureClick 50 MG/ML SOAJ 4 x 1 ml (AMGEN)" at bounding box center [862, 58] width 1392 height 19
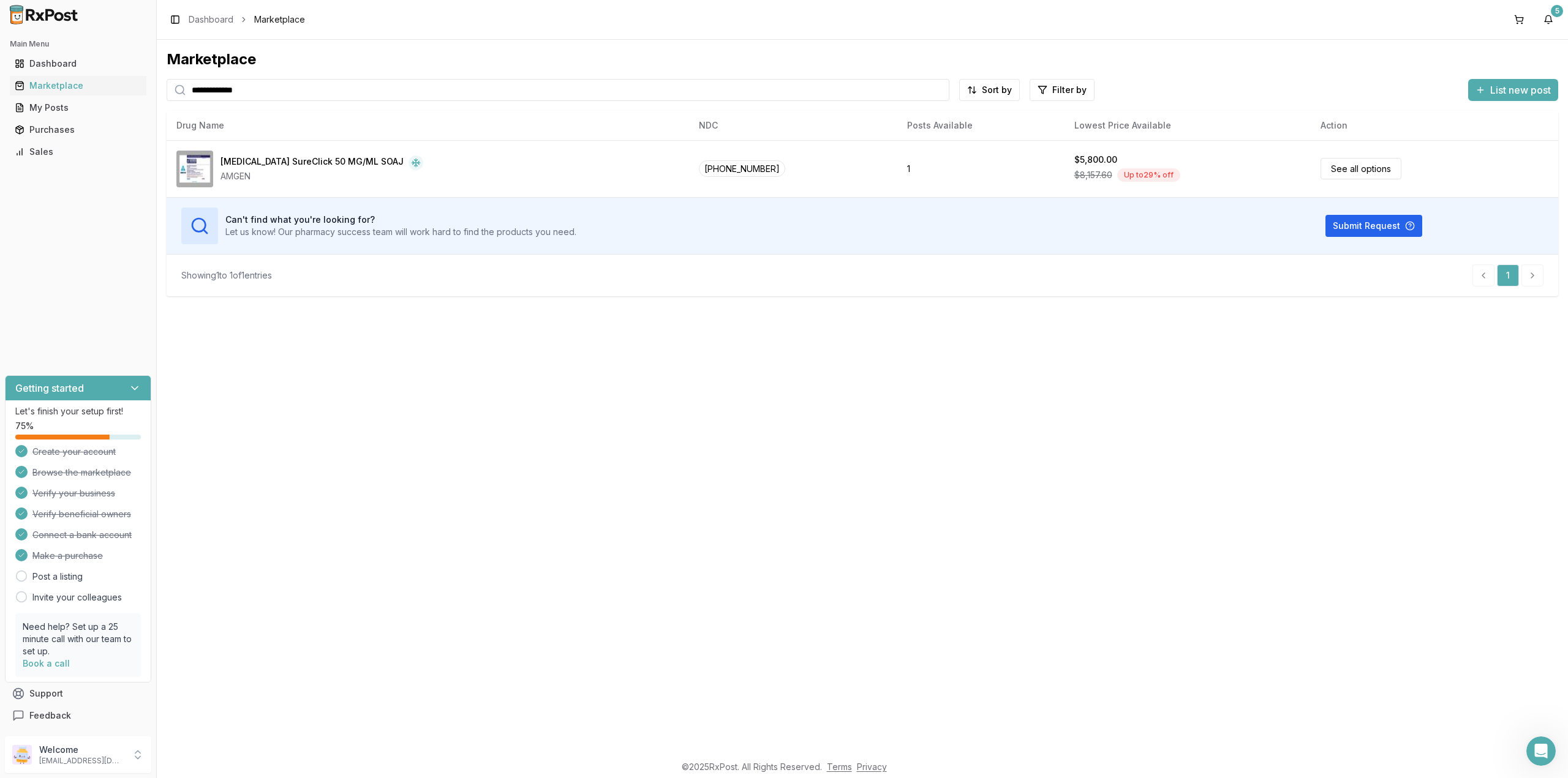
click at [369, 386] on div "**********" at bounding box center [862, 397] width 1411 height 714
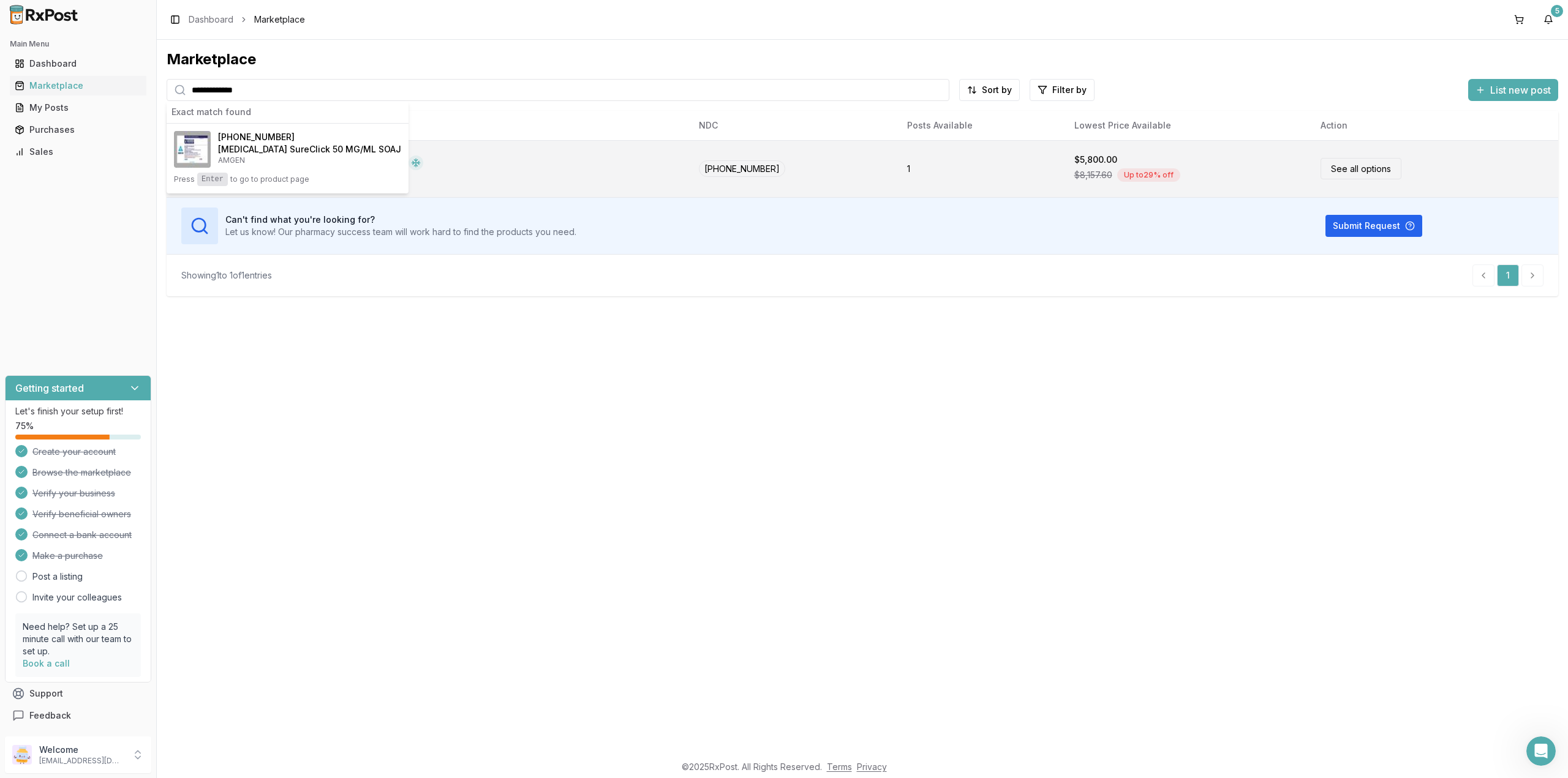
click at [1392, 167] on td "See all options" at bounding box center [1434, 168] width 248 height 57
click at [1180, 166] on div "$8,157.60 Up to 29 % off" at bounding box center [1187, 175] width 226 height 19
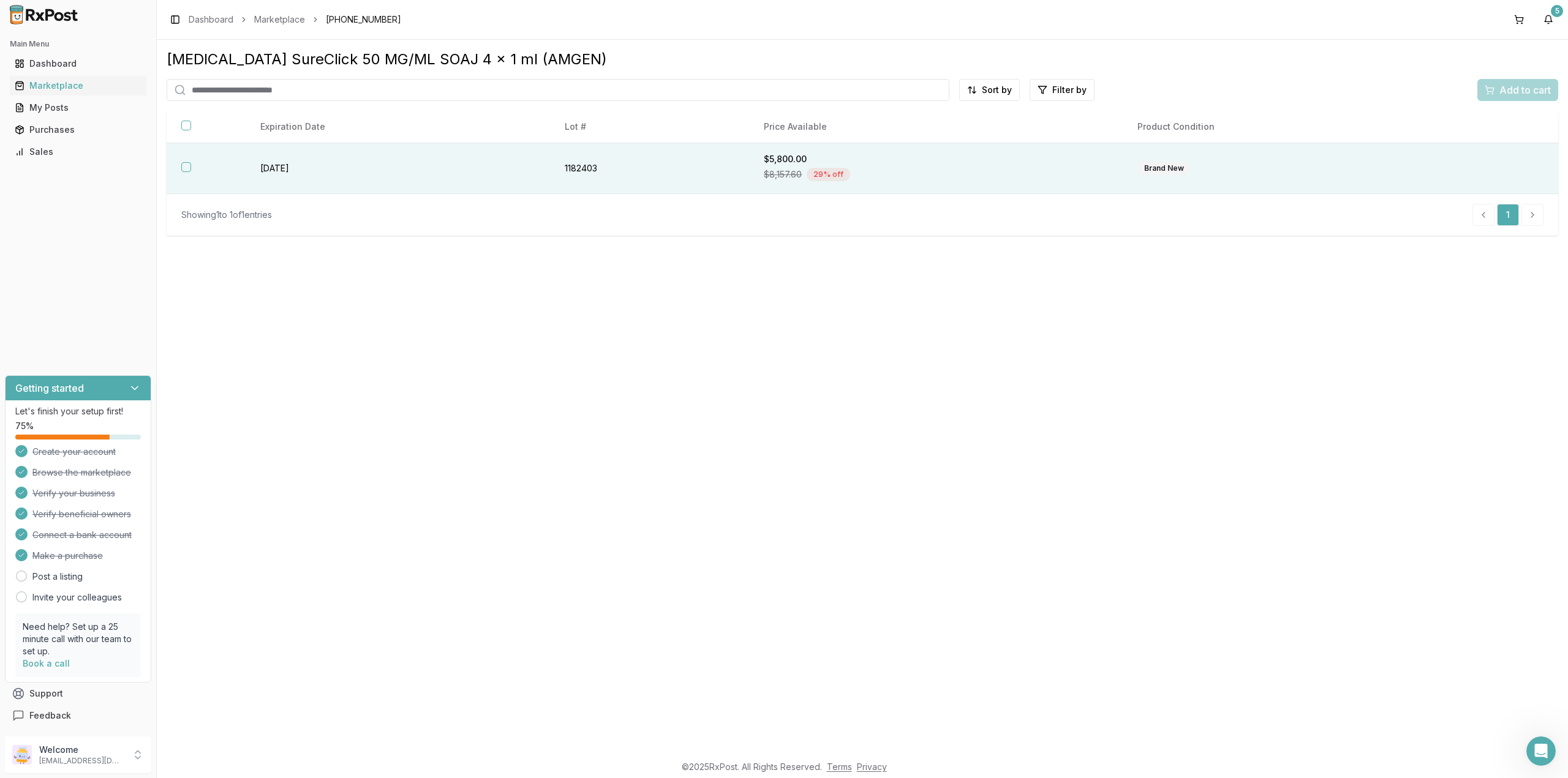
click at [1095, 169] on div "$8,157.60 29 % off" at bounding box center [935, 175] width 344 height 19
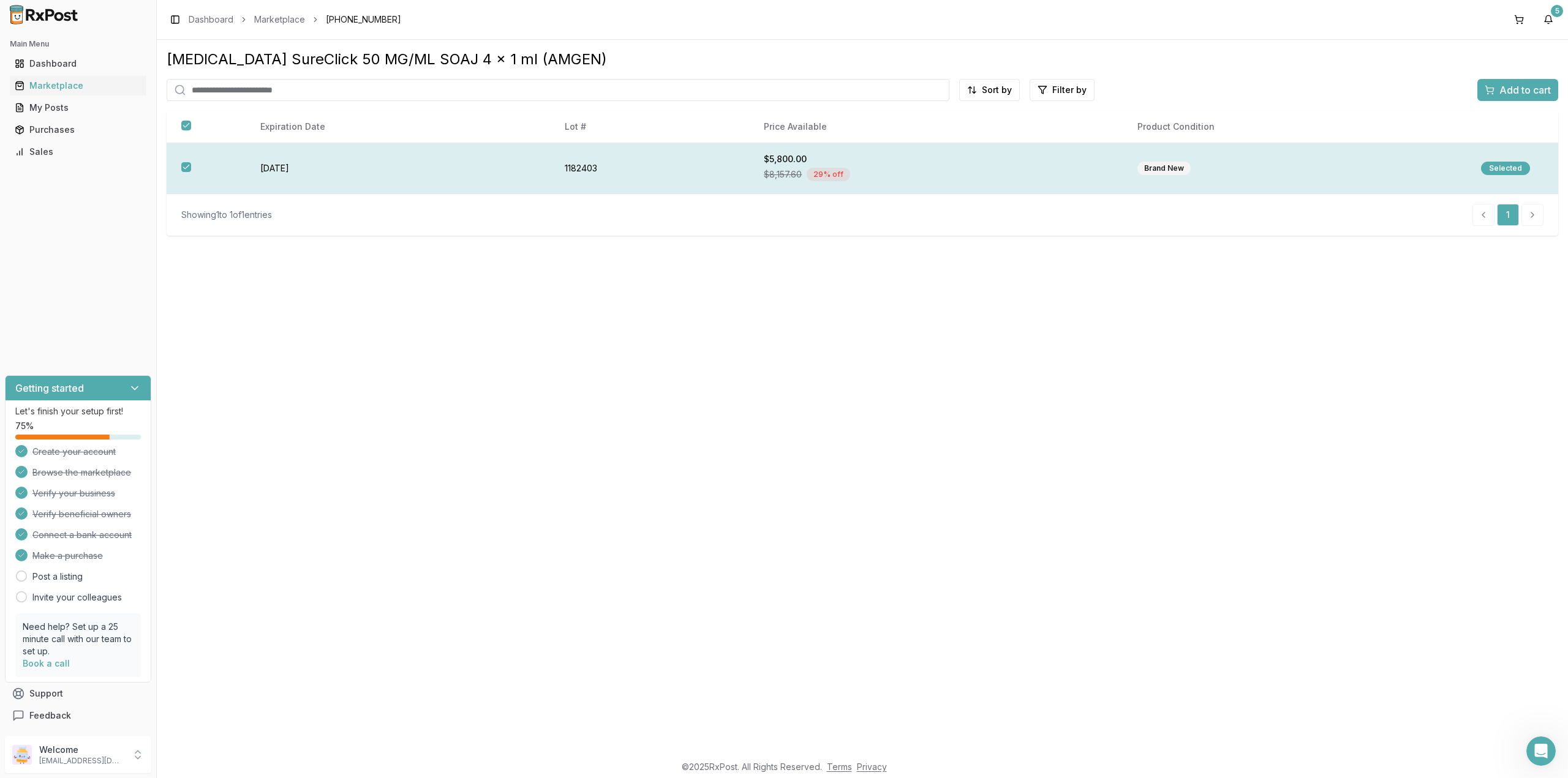
click at [1504, 167] on div "Selected" at bounding box center [1505, 169] width 49 height 14
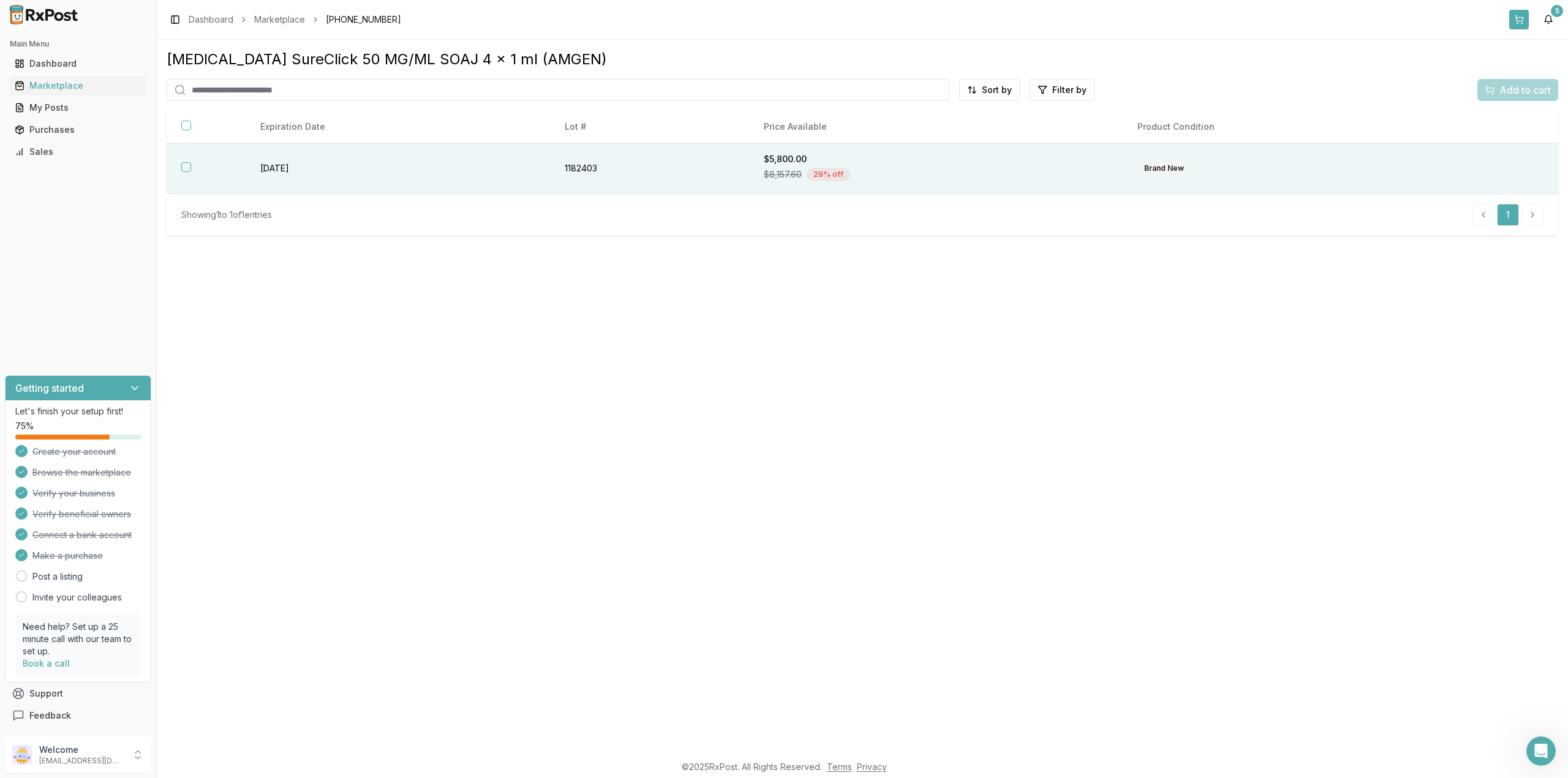
click at [1515, 23] on button at bounding box center [1518, 19] width 20 height 19
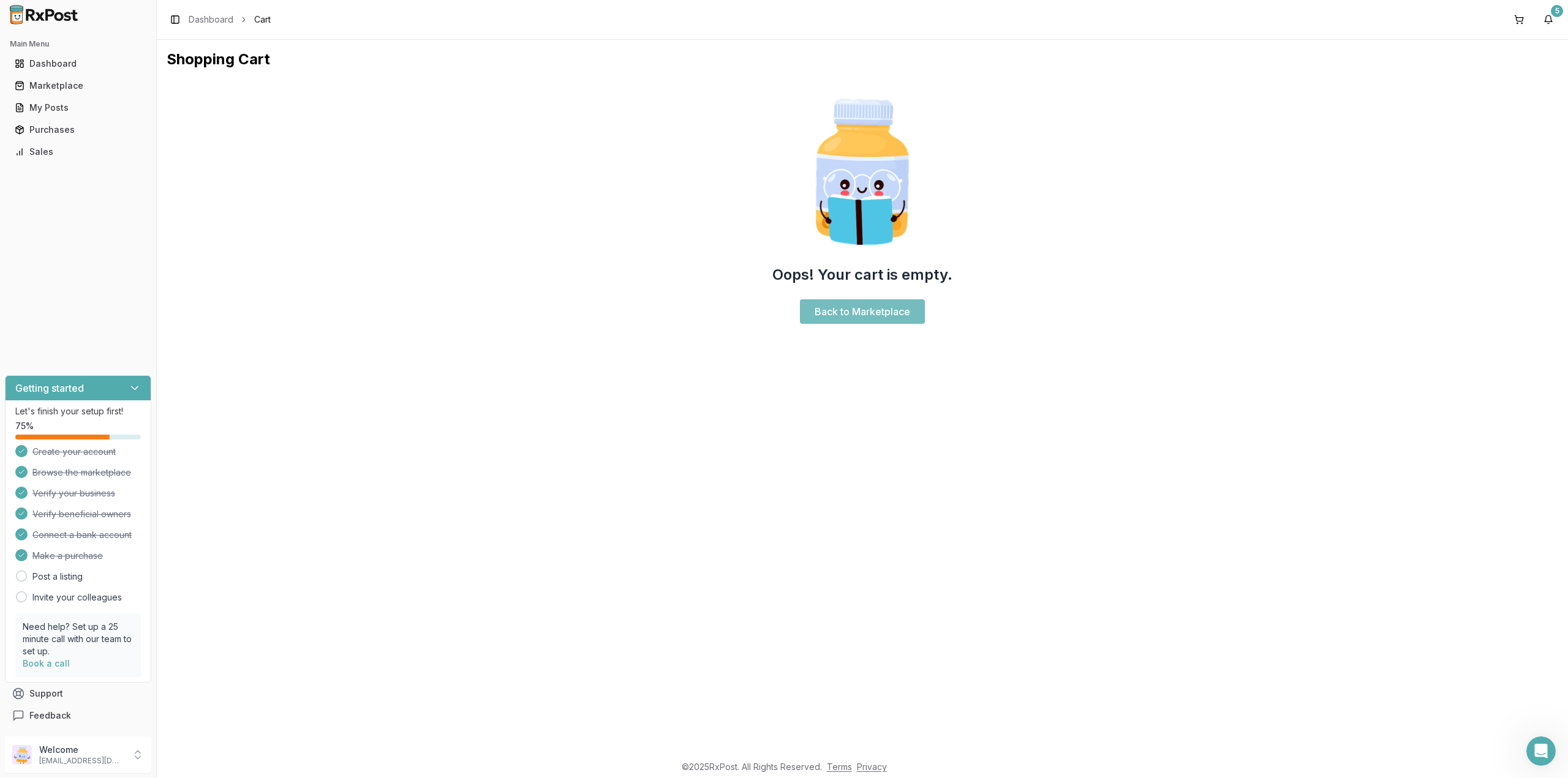
click at [898, 322] on link "Back to Marketplace" at bounding box center [862, 311] width 125 height 25
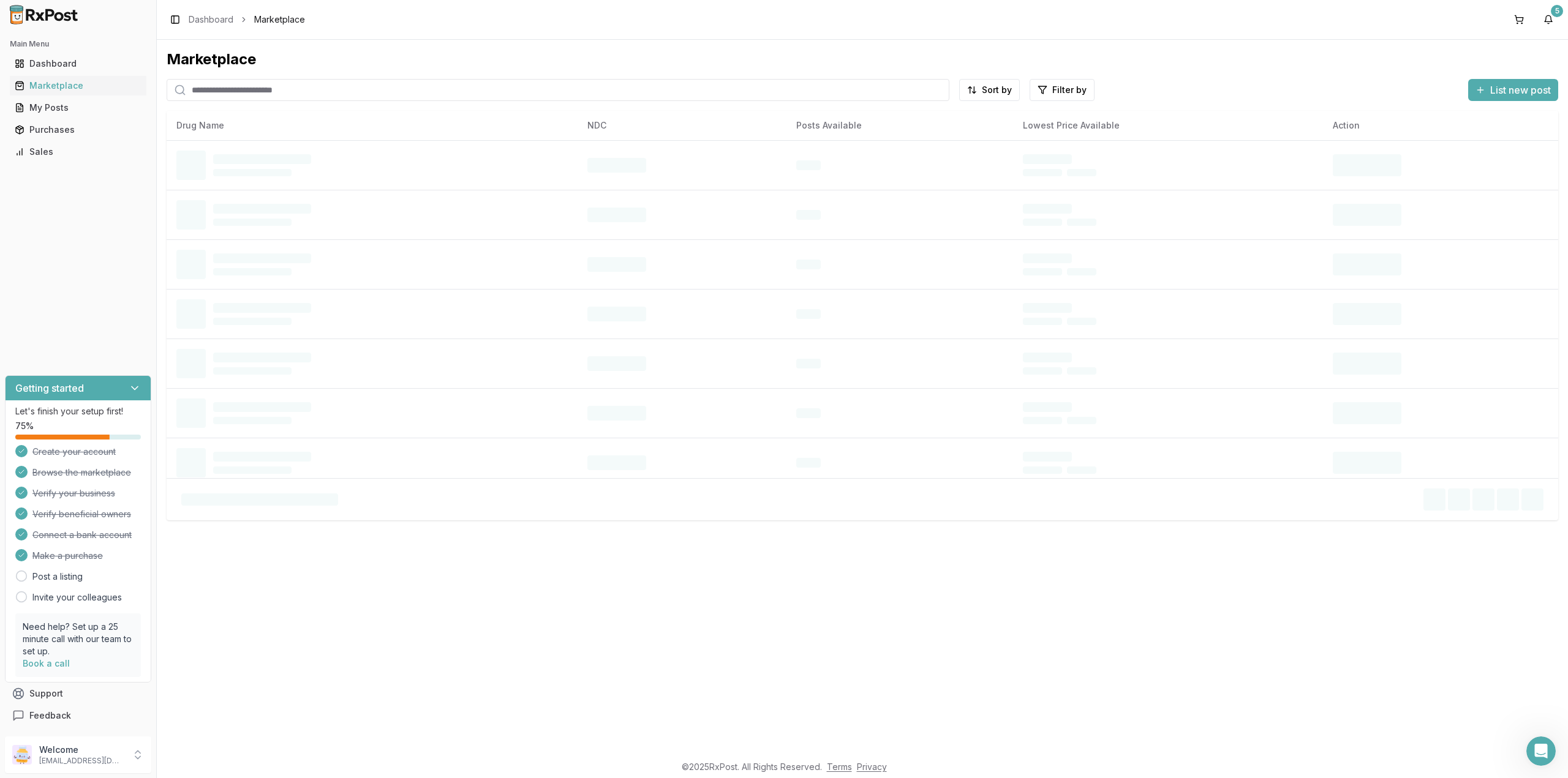
click at [479, 81] on input "search" at bounding box center [557, 90] width 783 height 22
paste input "**********"
type input "**********"
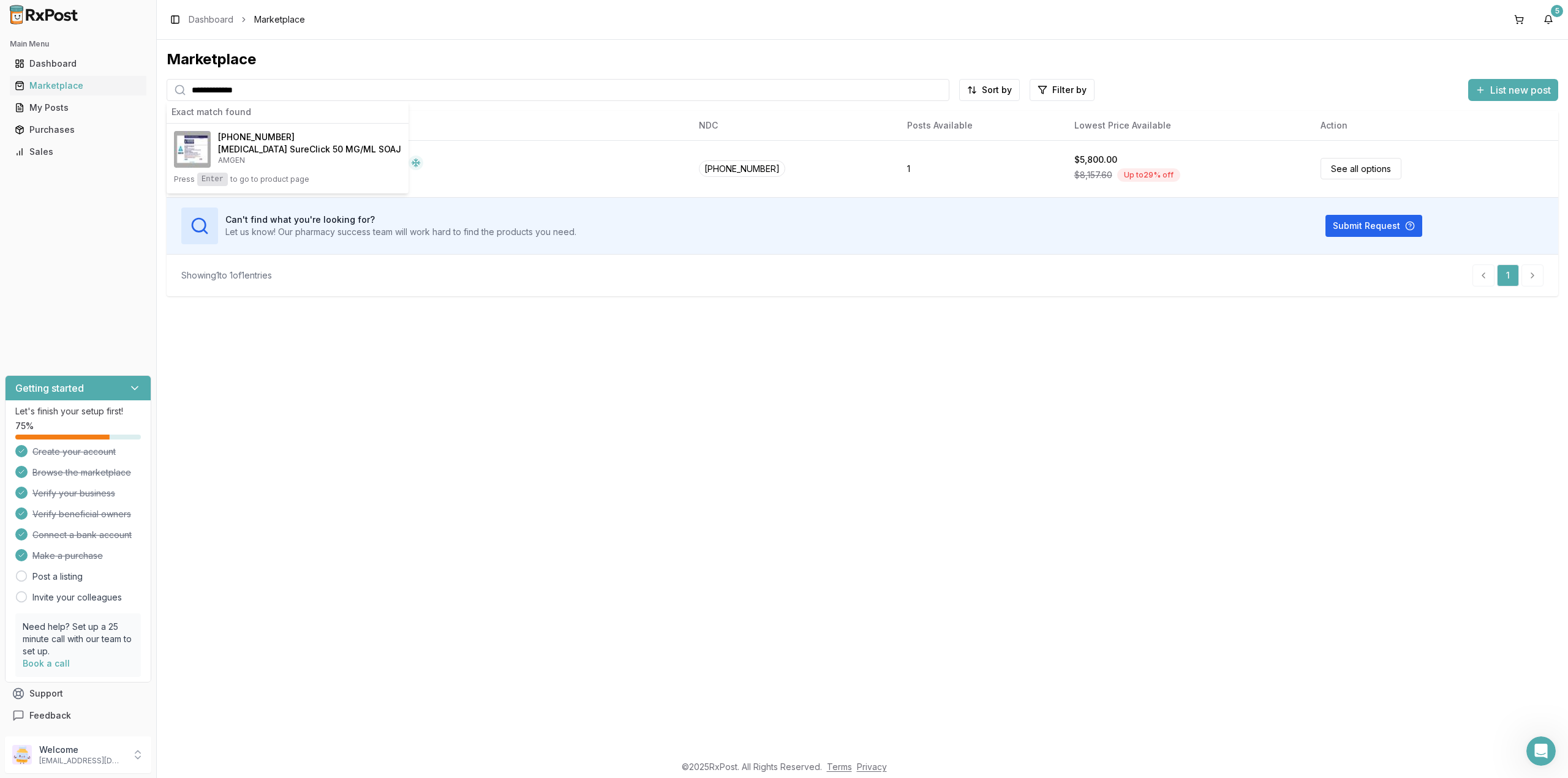
click at [287, 153] on h4 "[MEDICAL_DATA] SureClick 50 MG/ML SOAJ" at bounding box center [310, 149] width 183 height 12
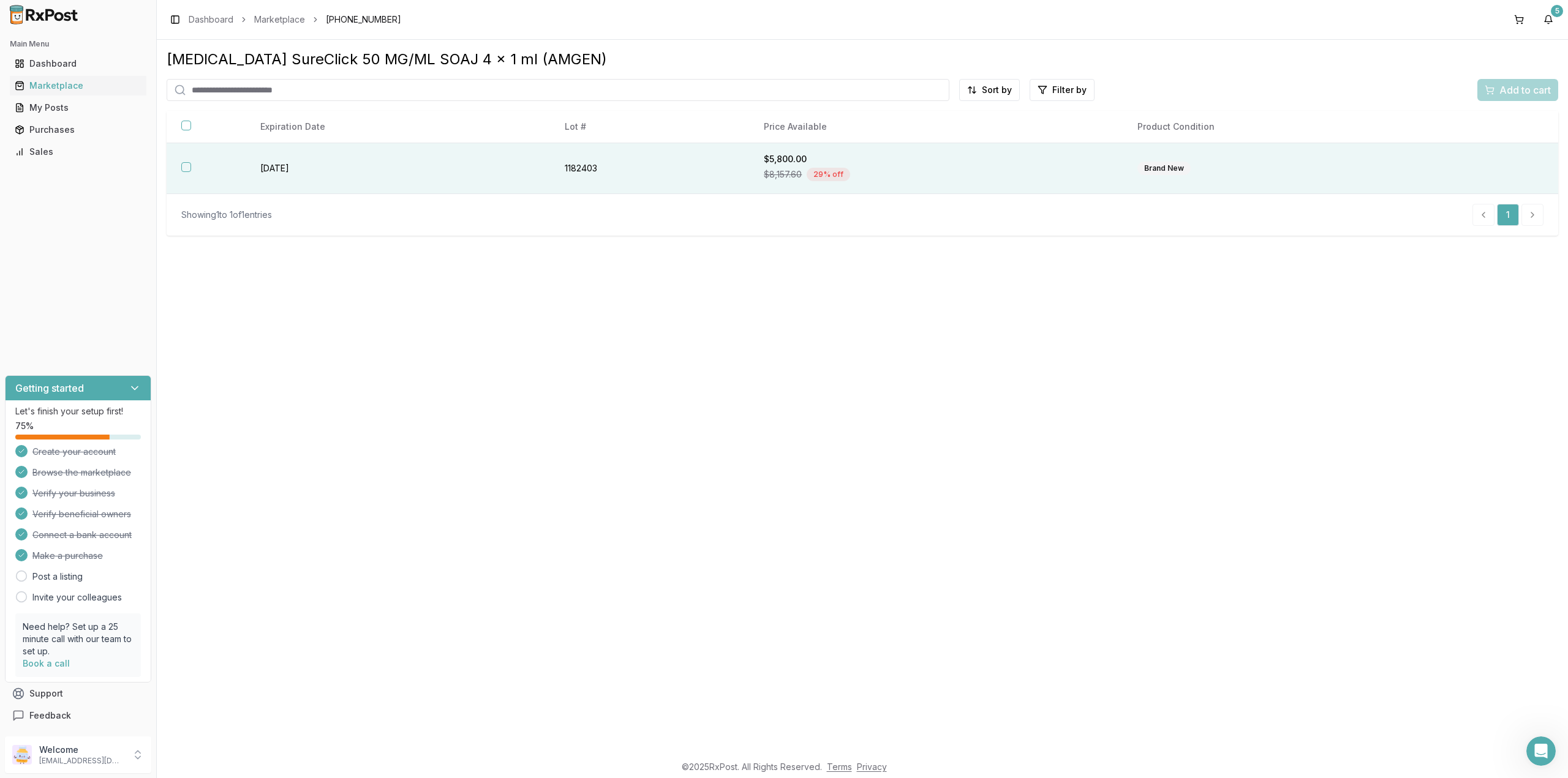
click at [933, 175] on div "$8,157.60 29 % off" at bounding box center [935, 175] width 344 height 19
click at [1504, 93] on span "Add to cart" at bounding box center [1525, 89] width 52 height 14
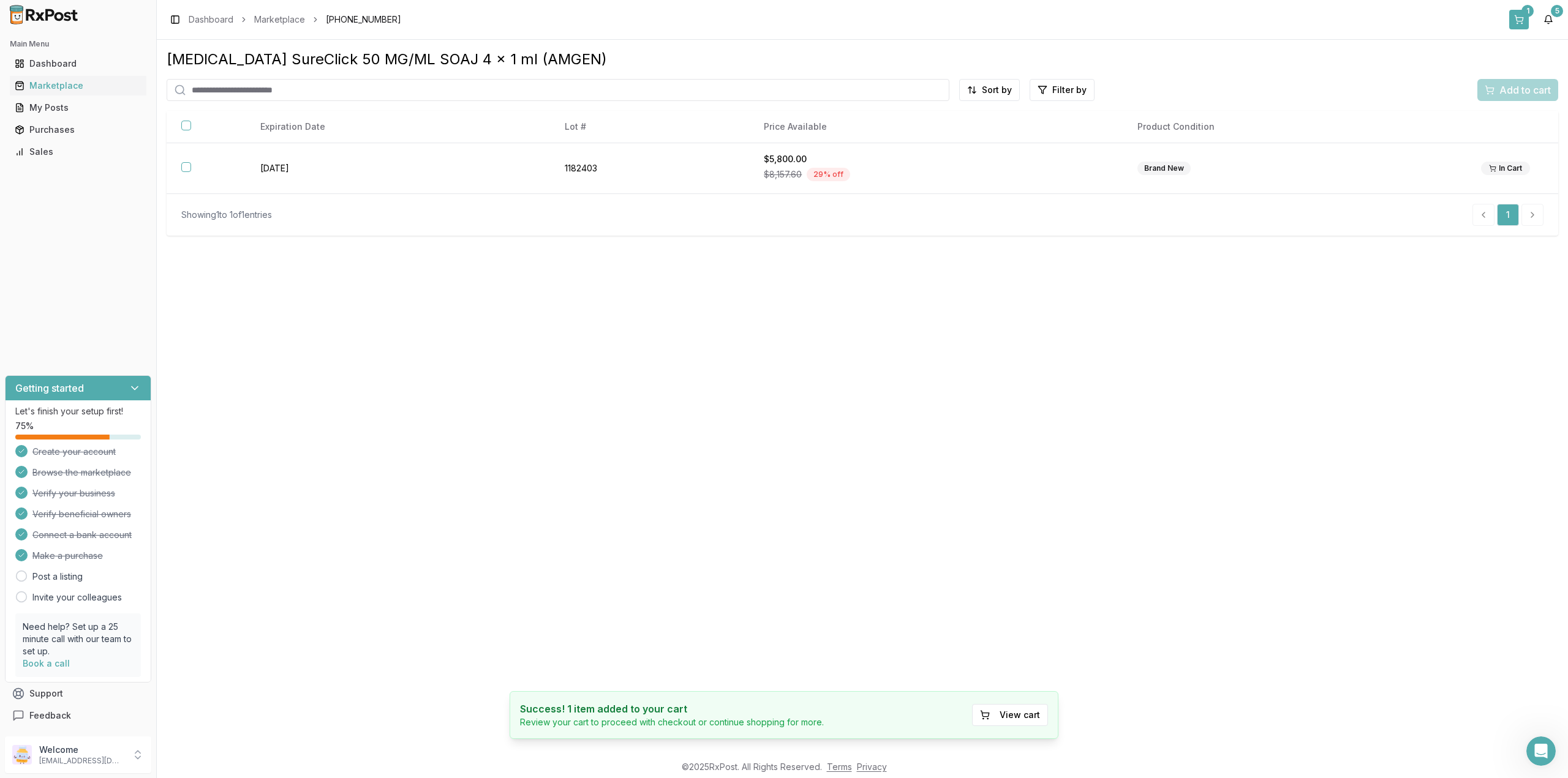
click at [1514, 14] on button "1" at bounding box center [1518, 19] width 20 height 19
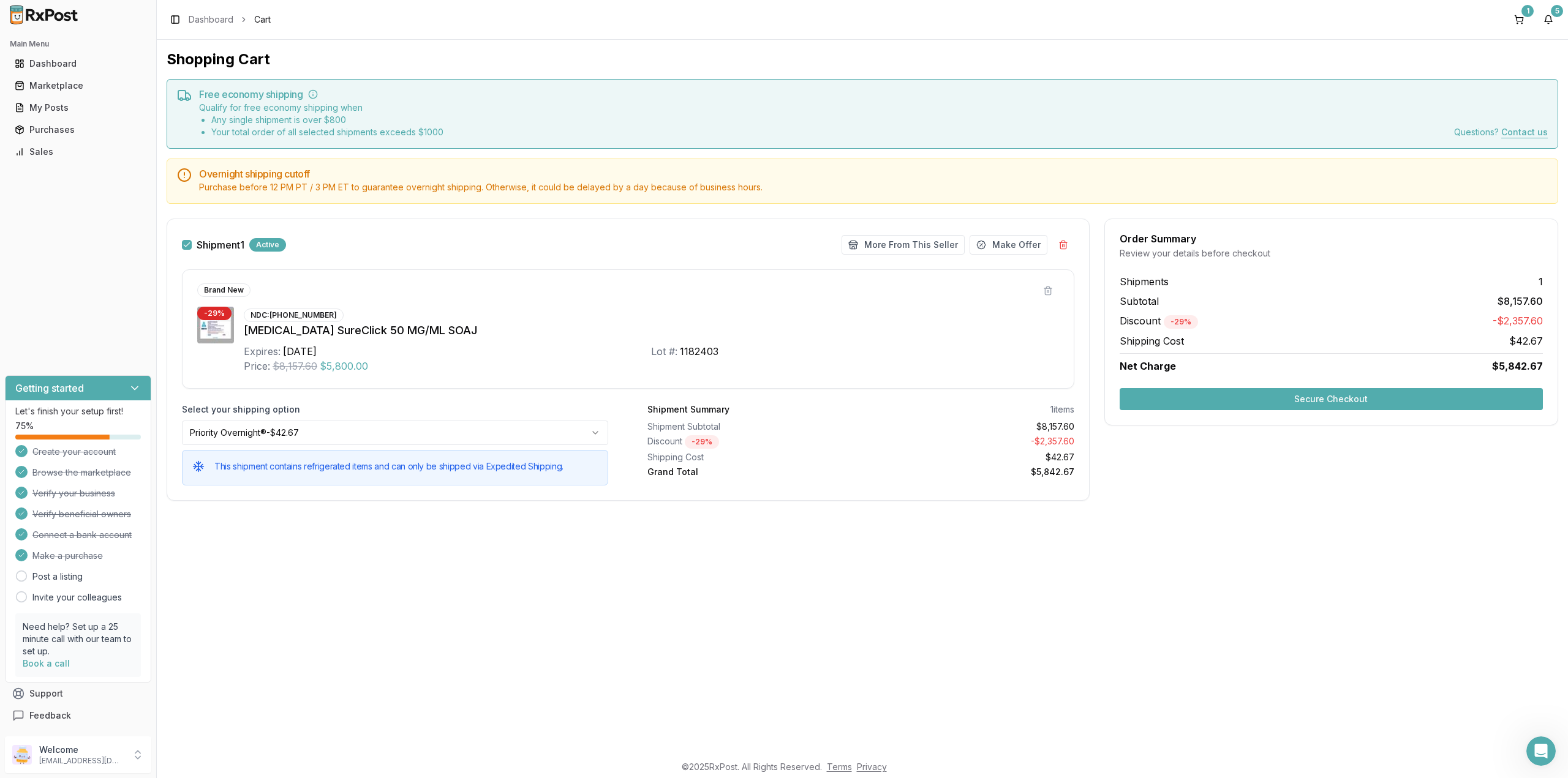
click at [732, 554] on div "Shopping Cart Free economy shipping Qualify for free economy shipping when Any …" at bounding box center [862, 397] width 1411 height 714
drag, startPoint x: 1383, startPoint y: 393, endPoint x: 1378, endPoint y: 492, distance: 99.1
click at [1378, 492] on div "Order Summary Review your details before checkout Shipments 1 Subtotal $8,157.6…" at bounding box center [1331, 367] width 454 height 297
click at [1372, 517] on div "Shopping Cart Free economy shipping Qualify for free economy shipping when Any …" at bounding box center [862, 397] width 1411 height 714
click at [1367, 400] on button "Secure Checkout" at bounding box center [1331, 399] width 423 height 22
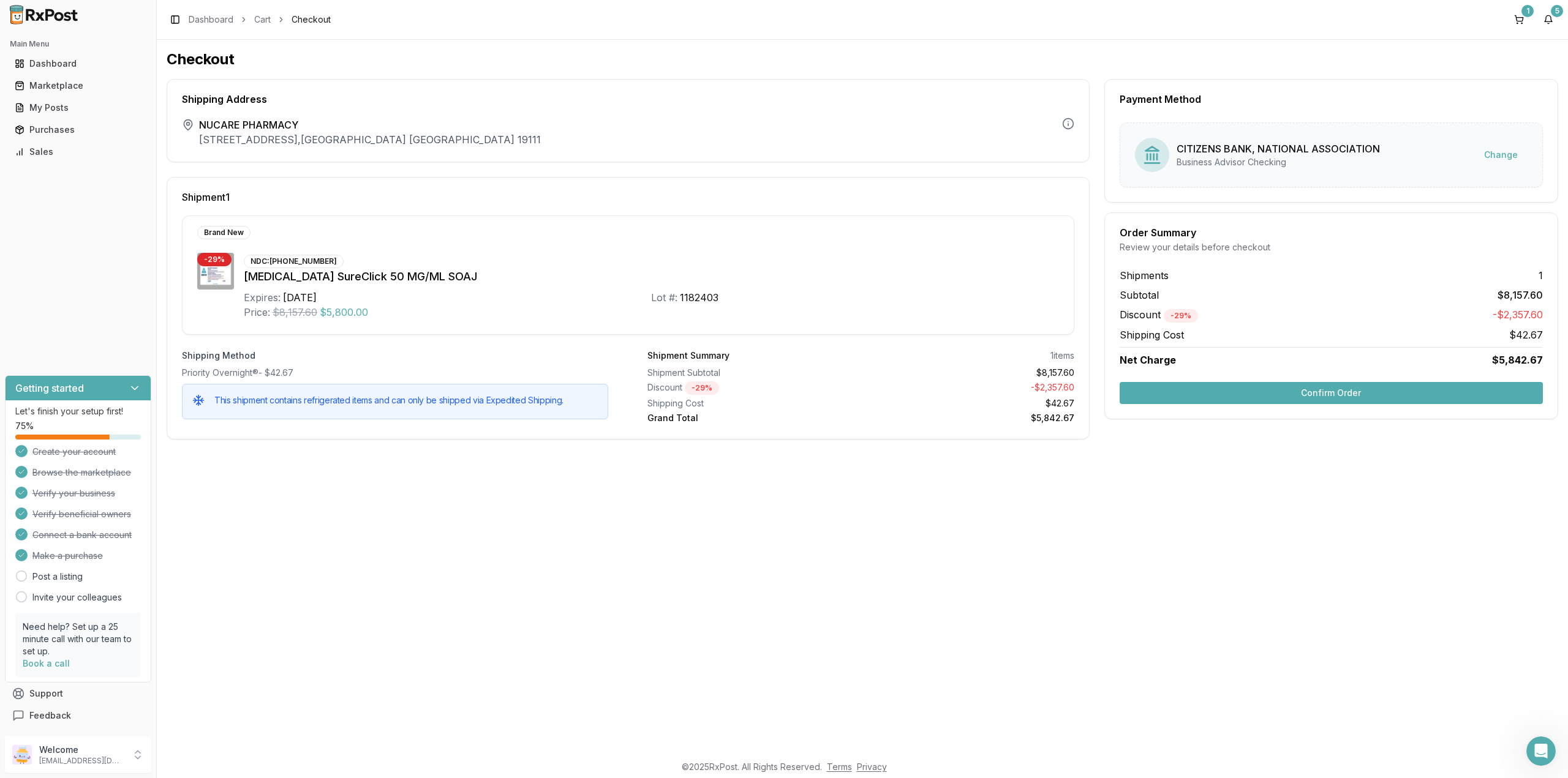
click at [856, 575] on div "Checkout Shipping Address The shipping address is the business address of the s…" at bounding box center [862, 397] width 1411 height 714
click at [857, 575] on div "Checkout Shipping Address The shipping address is the business address of the s…" at bounding box center [862, 397] width 1411 height 714
click at [1248, 395] on button "Confirm Order" at bounding box center [1331, 393] width 423 height 22
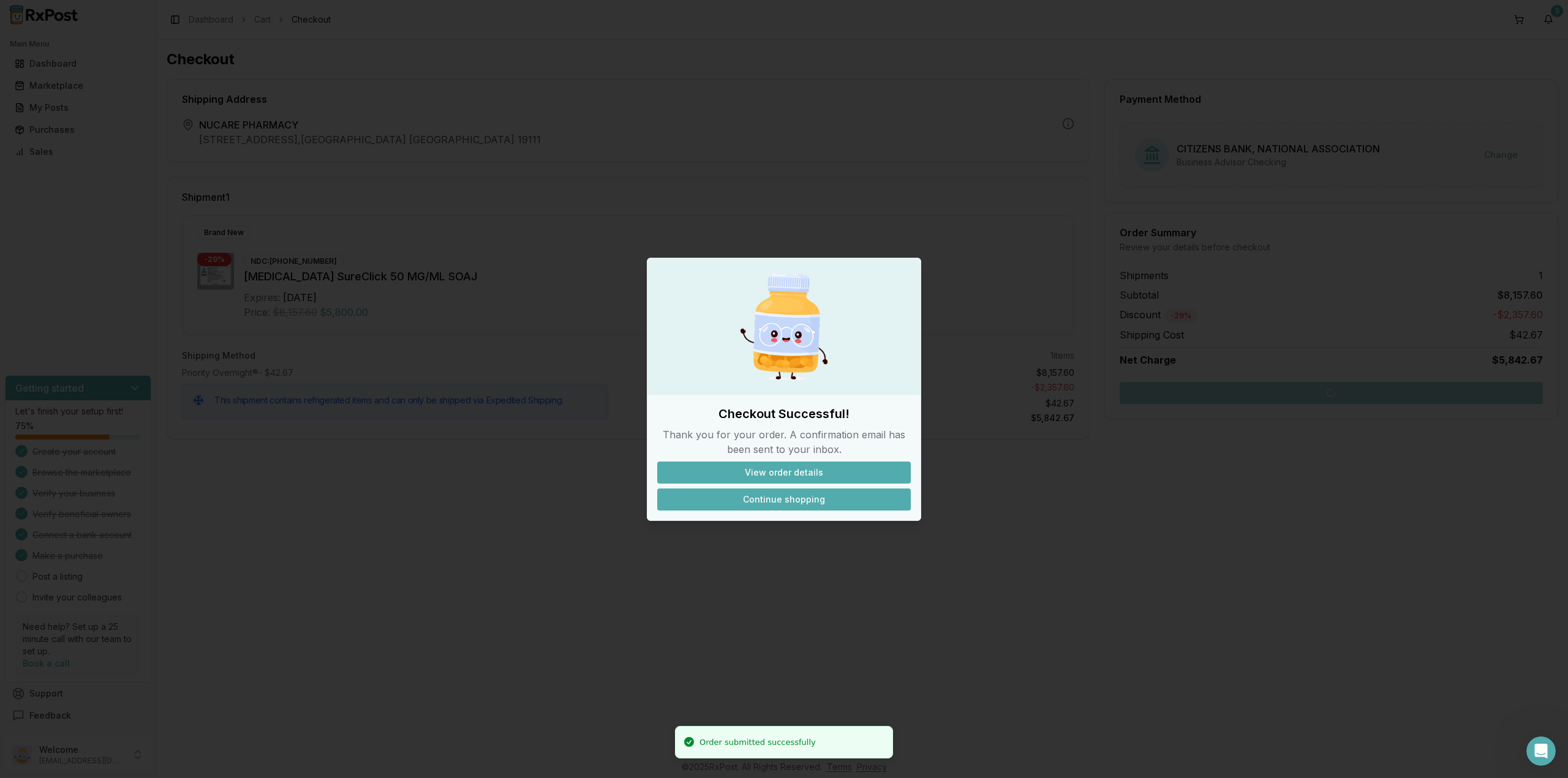
click at [789, 502] on button "Continue shopping" at bounding box center [784, 499] width 254 height 22
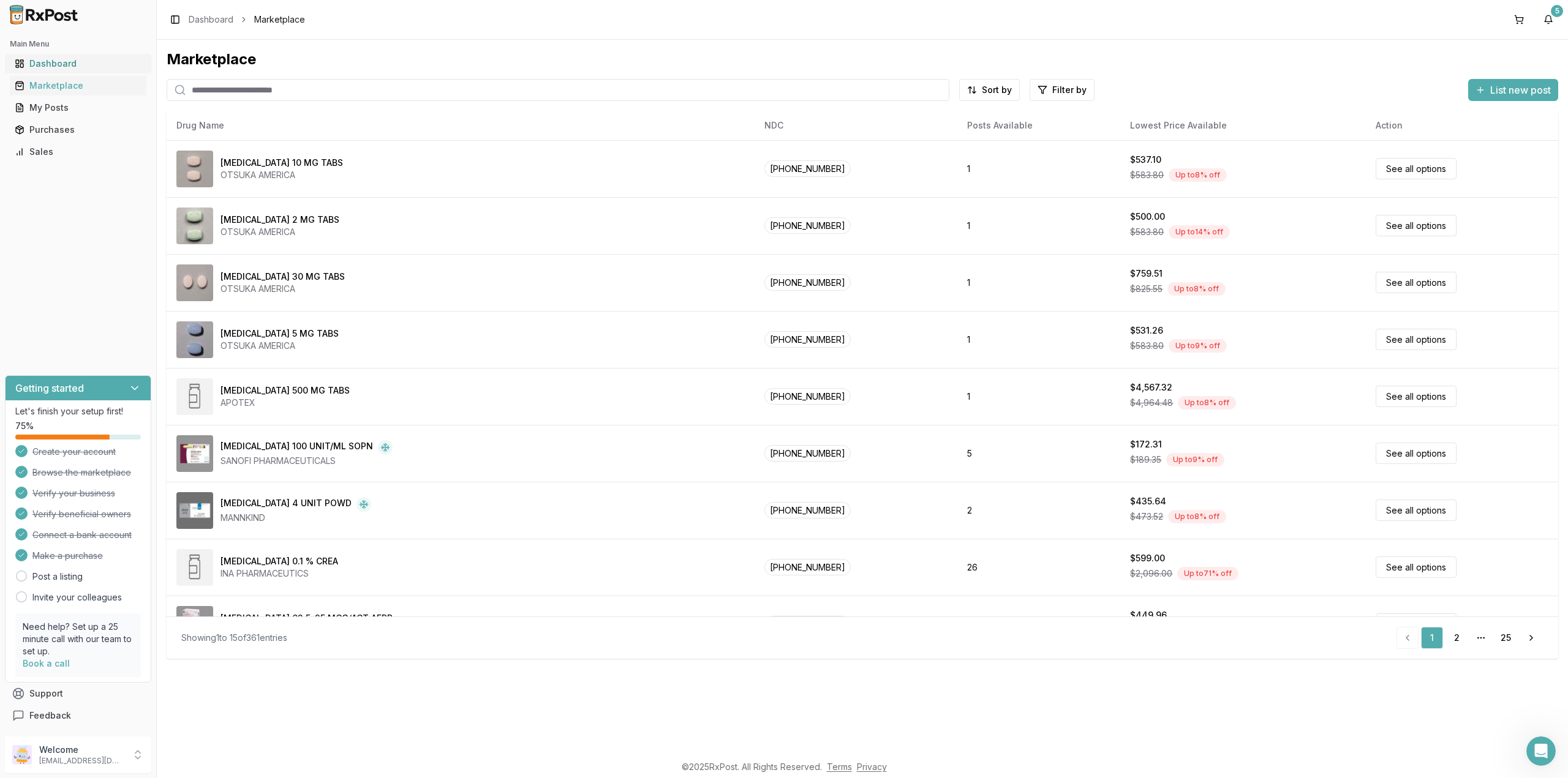
click at [71, 65] on div "Dashboard" at bounding box center [77, 64] width 126 height 12
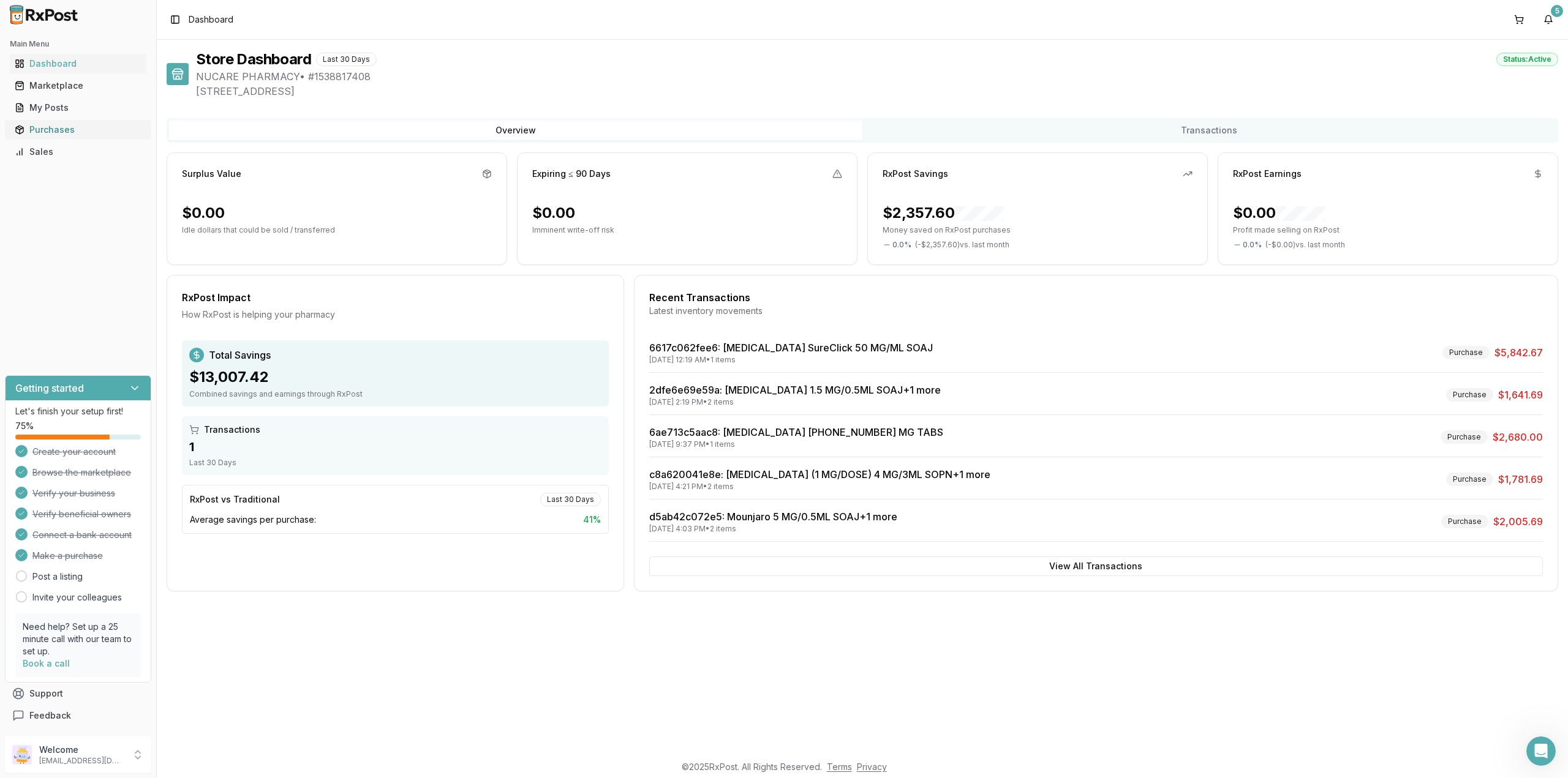
click at [63, 136] on link "Purchases" at bounding box center [78, 130] width 137 height 22
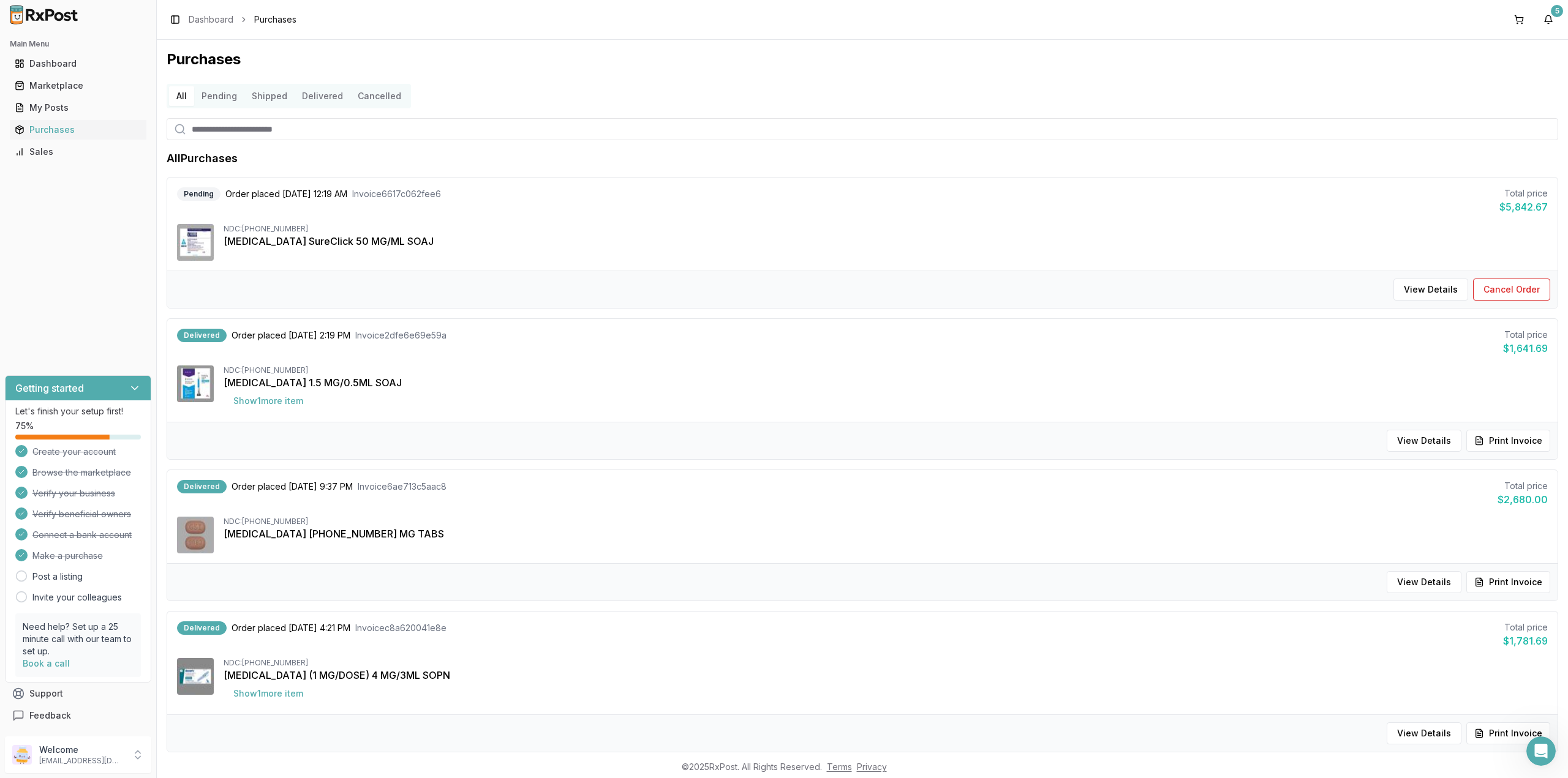
click at [185, 24] on div "Toggle Sidebar Dashboard Purchases" at bounding box center [231, 19] width 130 height 17
click at [195, 19] on link "Dashboard" at bounding box center [210, 19] width 45 height 12
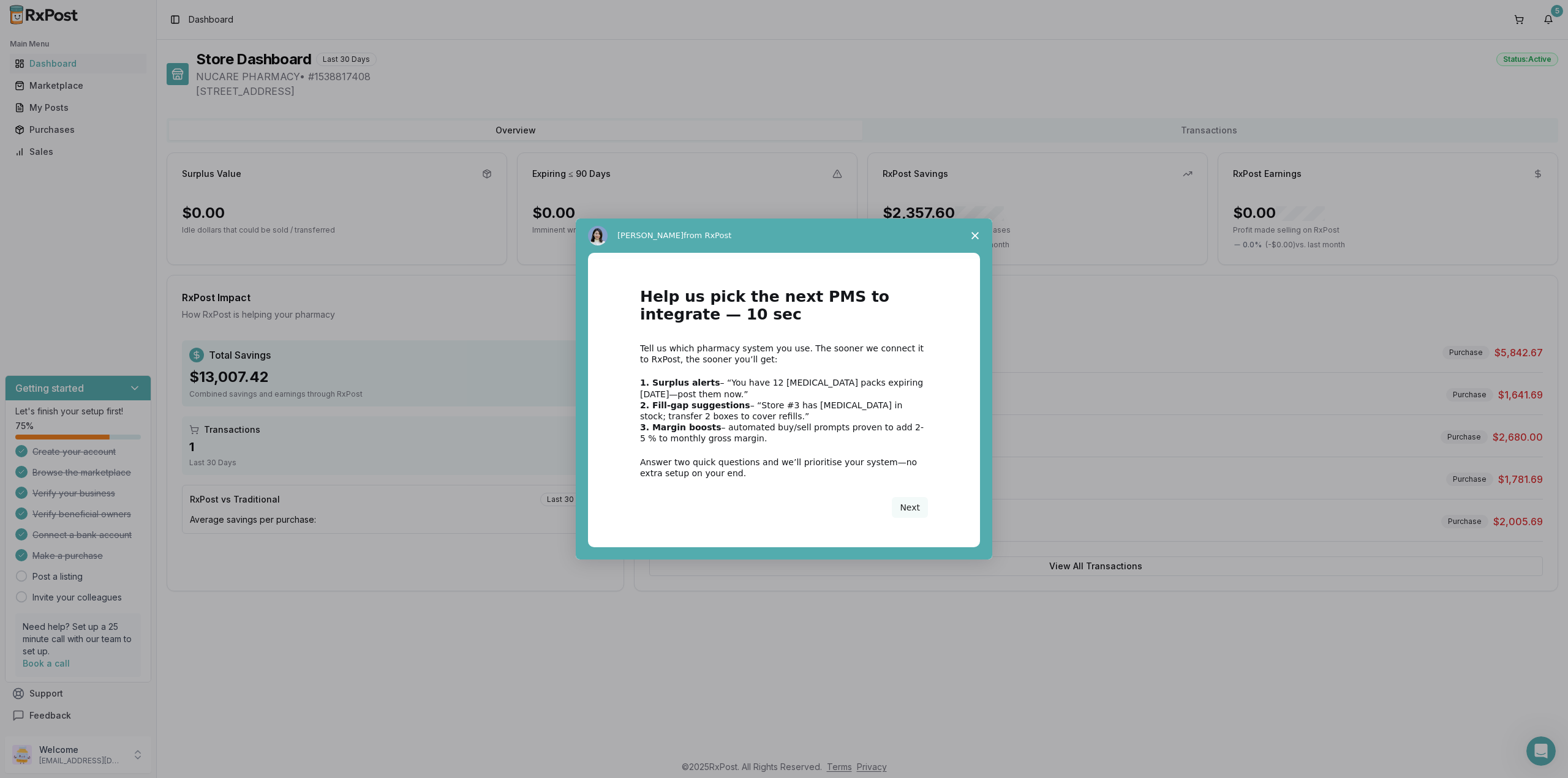
click at [972, 235] on icon "Close survey" at bounding box center [974, 236] width 8 height 8
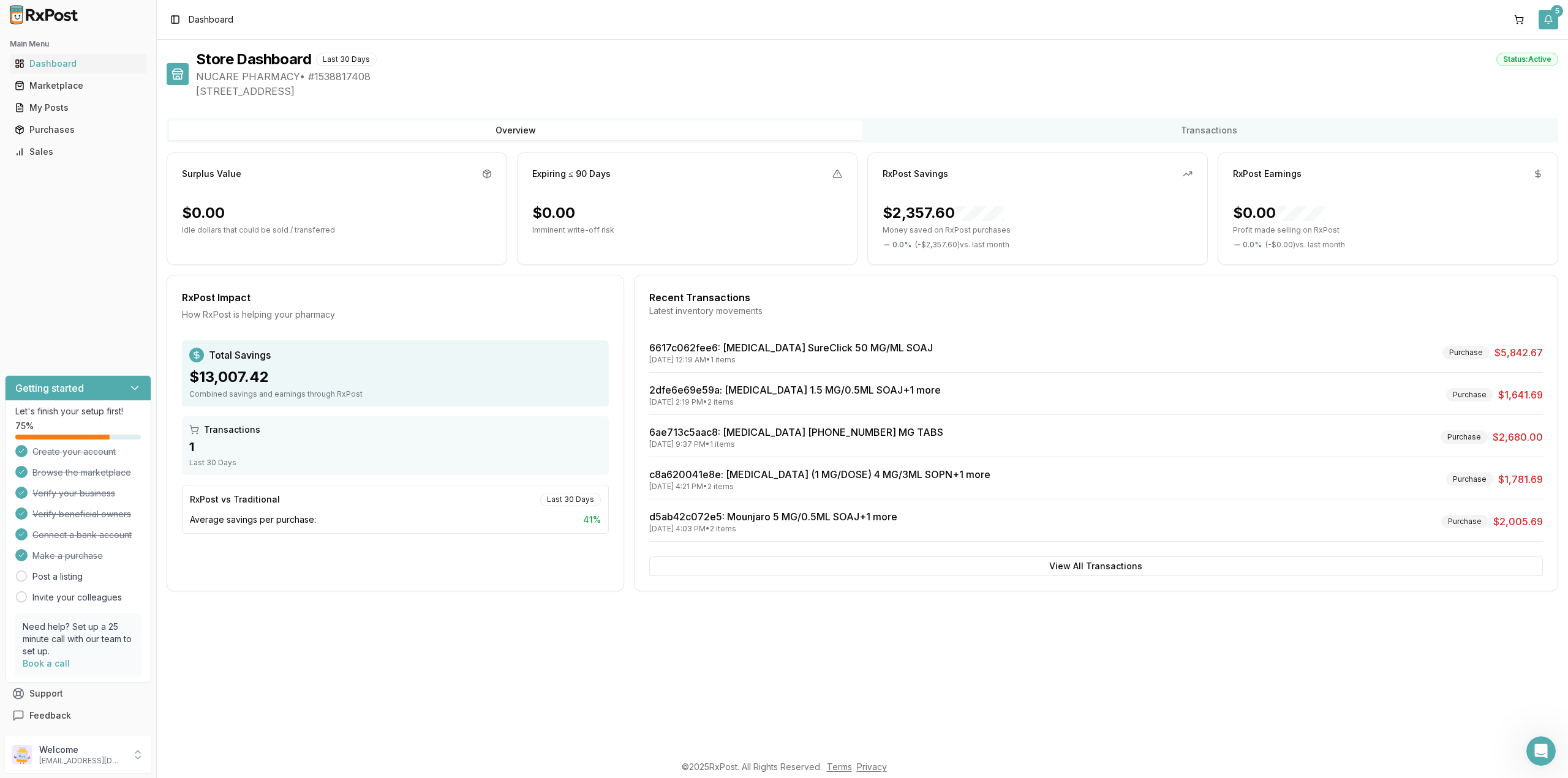
click at [1543, 21] on button "5" at bounding box center [1548, 19] width 20 height 19
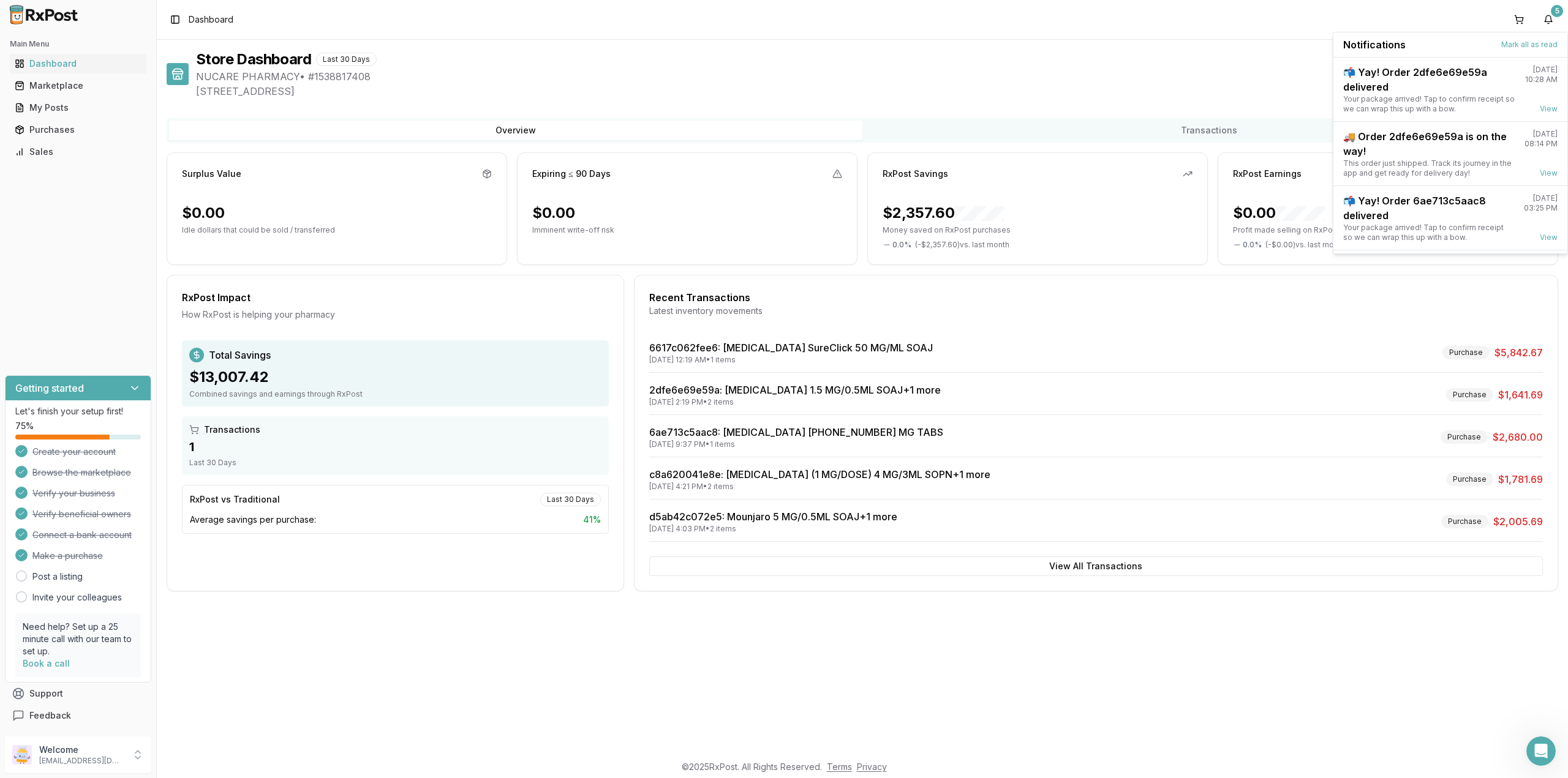
click at [38, 14] on img at bounding box center [44, 14] width 78 height 19
